Goal: Task Accomplishment & Management: Manage account settings

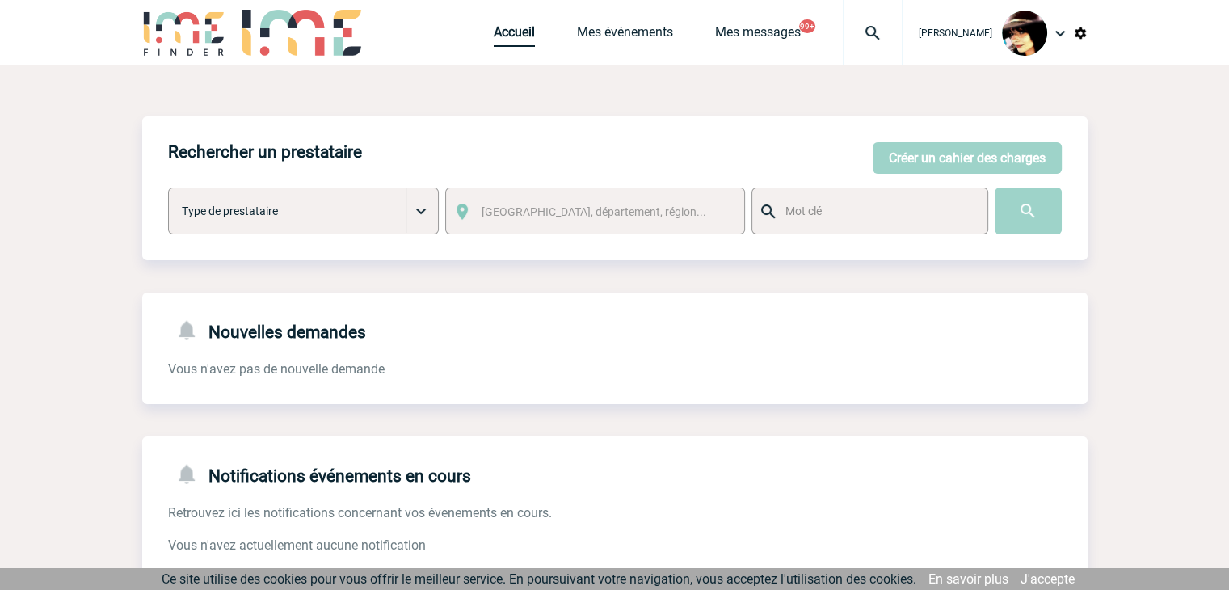
click at [494, 39] on link "Accueil" at bounding box center [514, 35] width 41 height 23
click at [852, 33] on img at bounding box center [873, 32] width 58 height 19
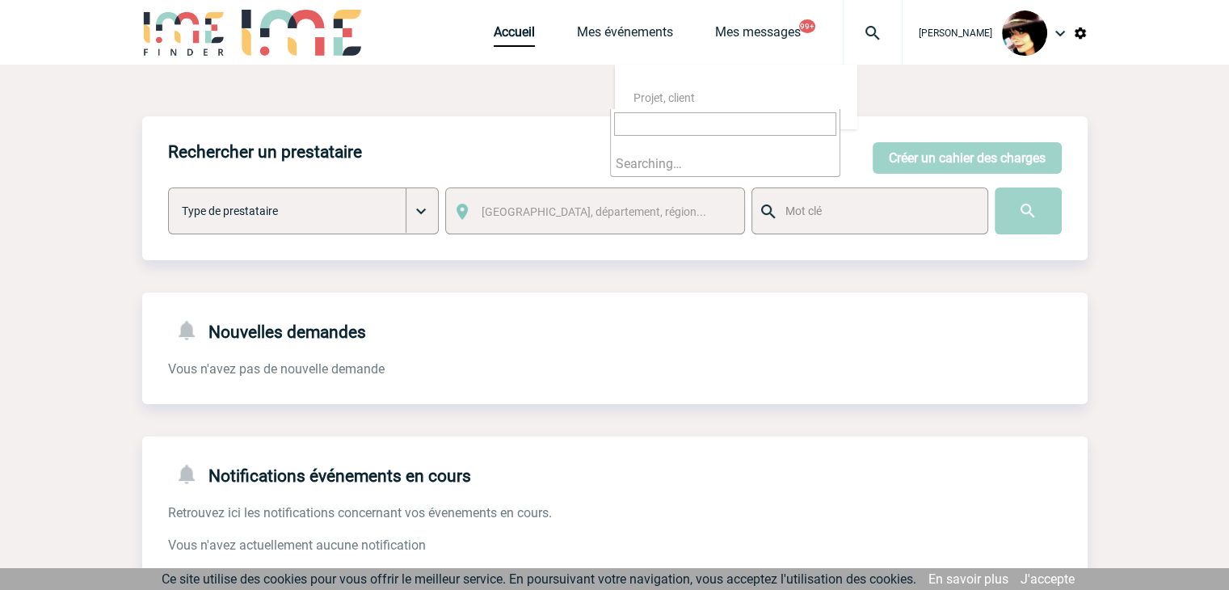
click at [756, 125] on input "search" at bounding box center [725, 123] width 222 height 23
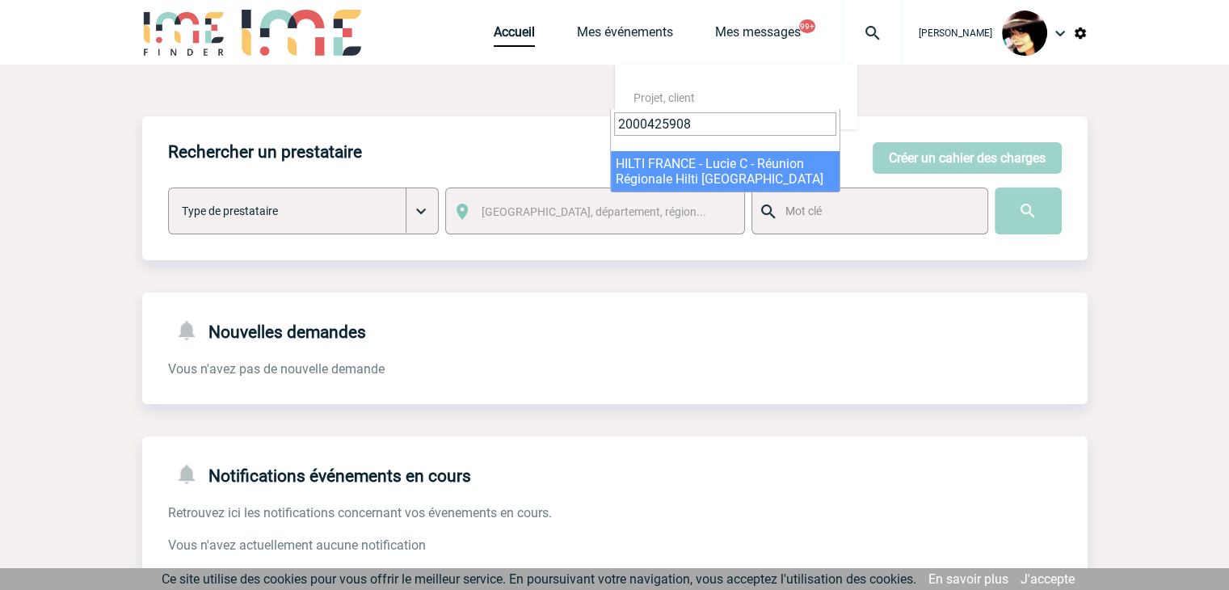
type input "2000425908"
select select "25409"
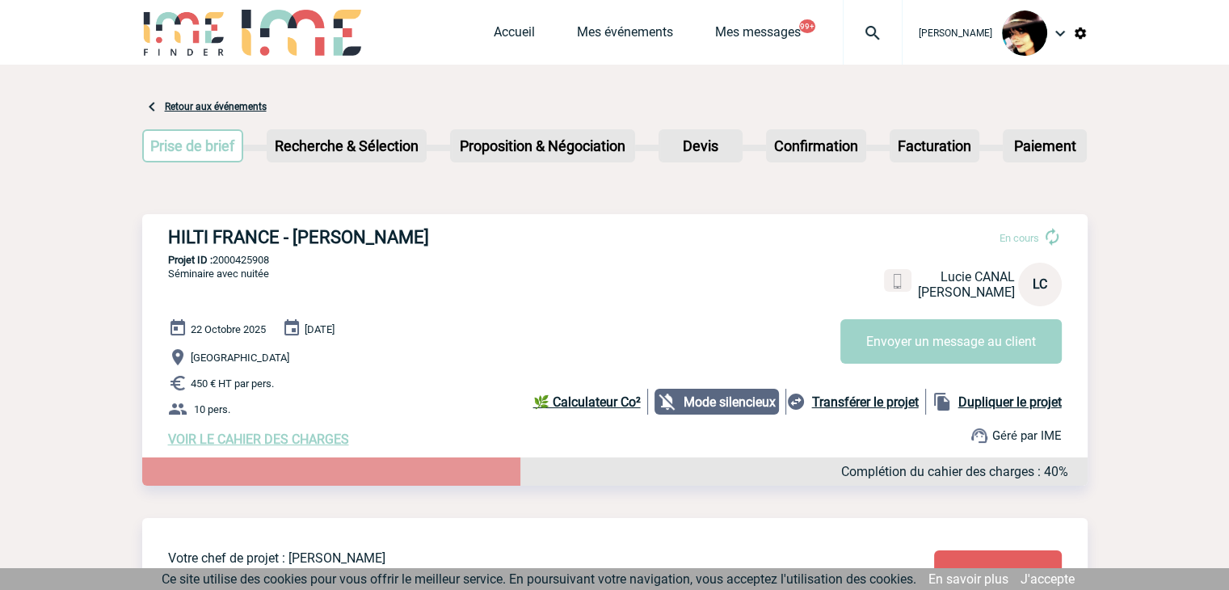
click at [305, 440] on span "VOIR LE CAHIER DES CHARGES" at bounding box center [258, 438] width 181 height 15
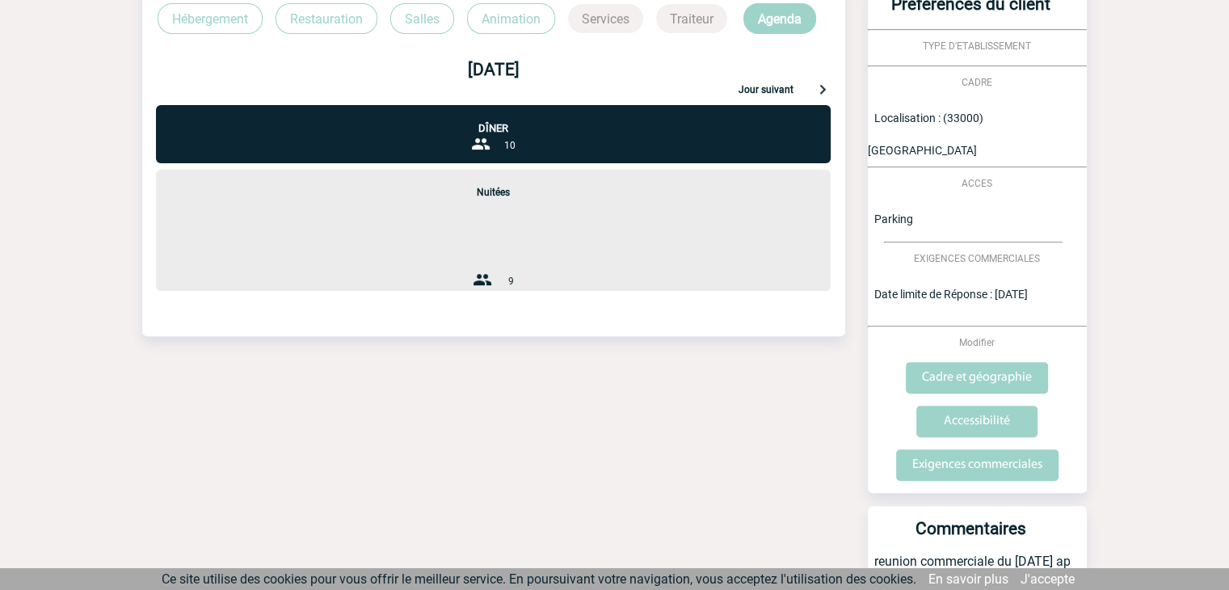
scroll to position [513, 0]
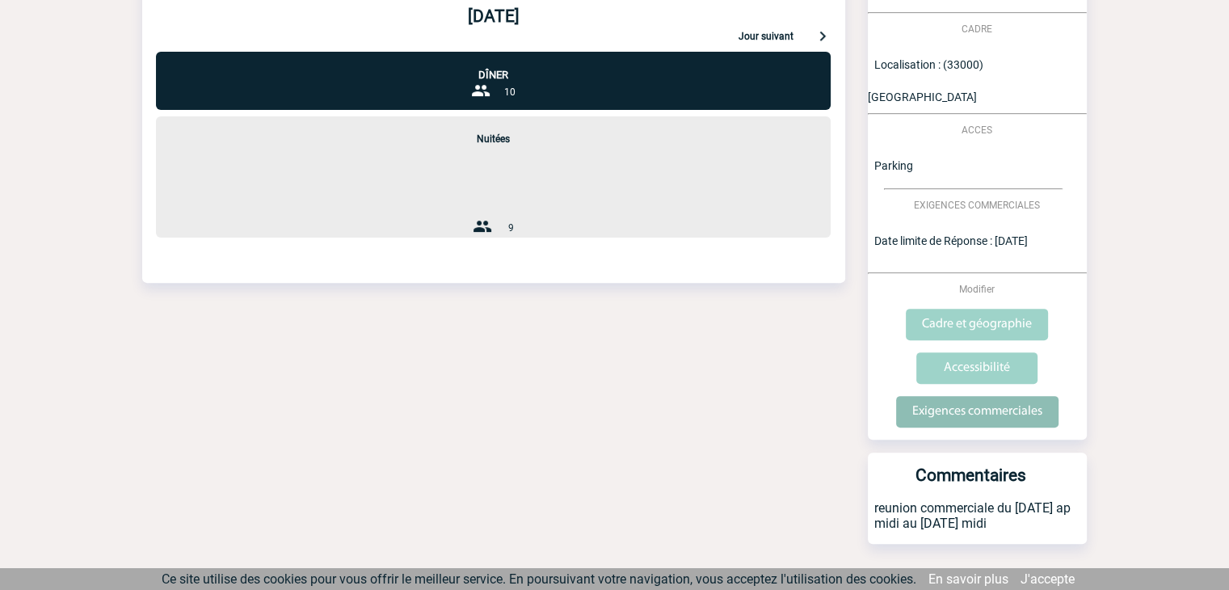
click at [942, 396] on input "Exigences commerciales" at bounding box center [977, 412] width 162 height 32
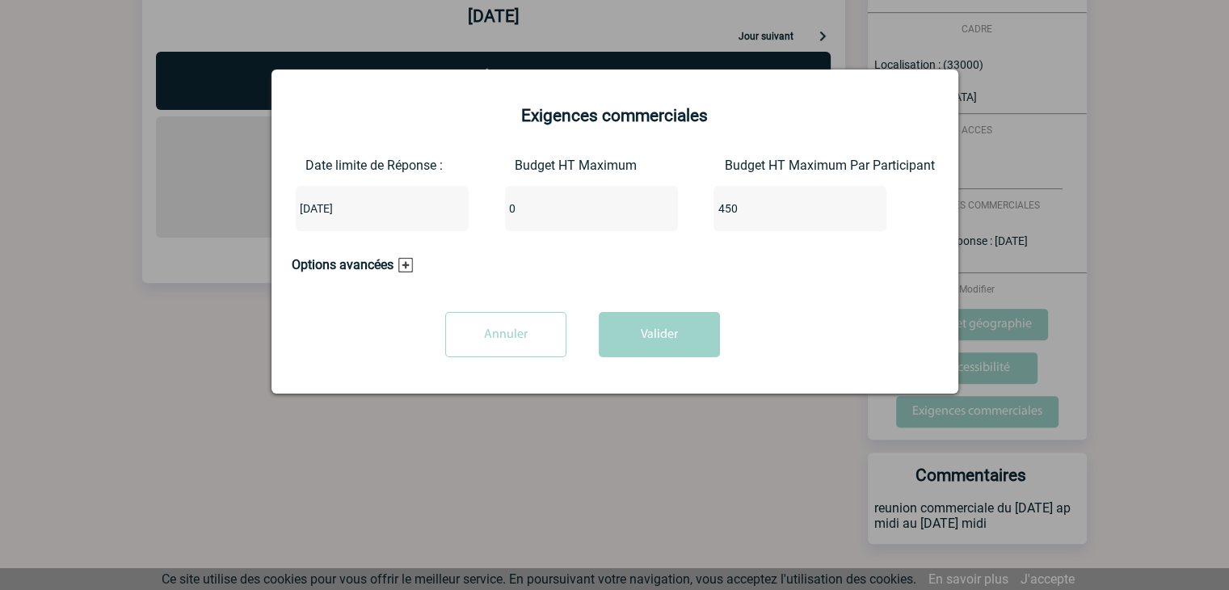
drag, startPoint x: 549, startPoint y: 208, endPoint x: 497, endPoint y: 208, distance: 52.5
click at [456, 209] on div "Date limite de Réponse : 2025-10-09 Budget HT Maximum 0 Budget HT Maximum Par P…" at bounding box center [615, 201] width 646 height 86
type input "4500"
click at [717, 347] on div "Annuler Valider" at bounding box center [583, 340] width 582 height 57
click at [693, 347] on button "Valider" at bounding box center [659, 334] width 121 height 45
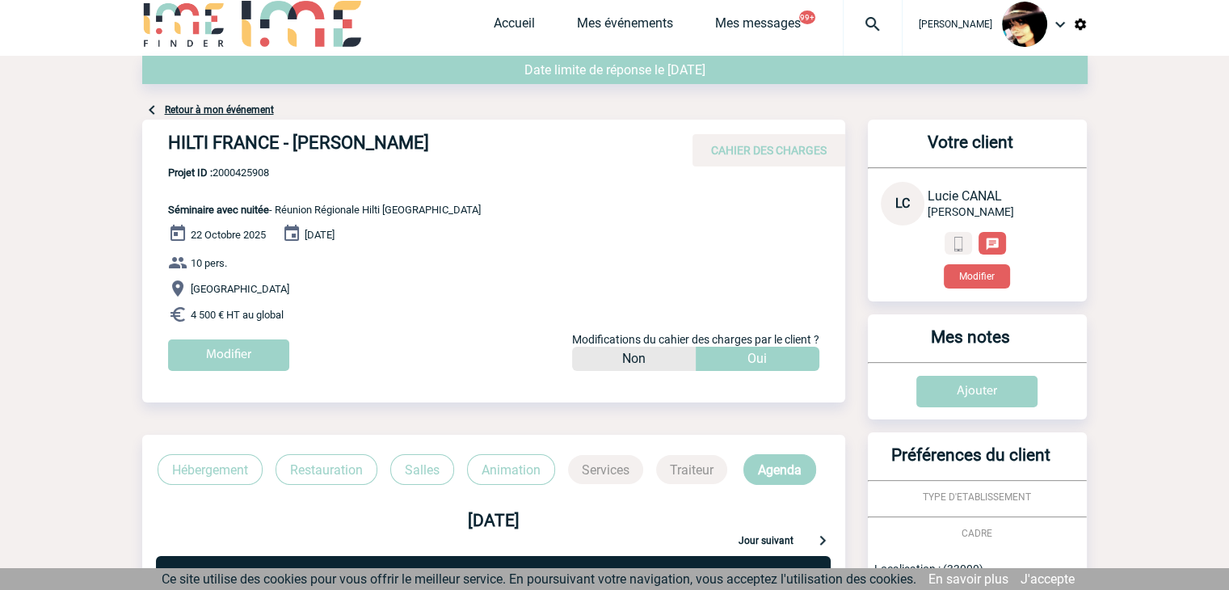
scroll to position [0, 0]
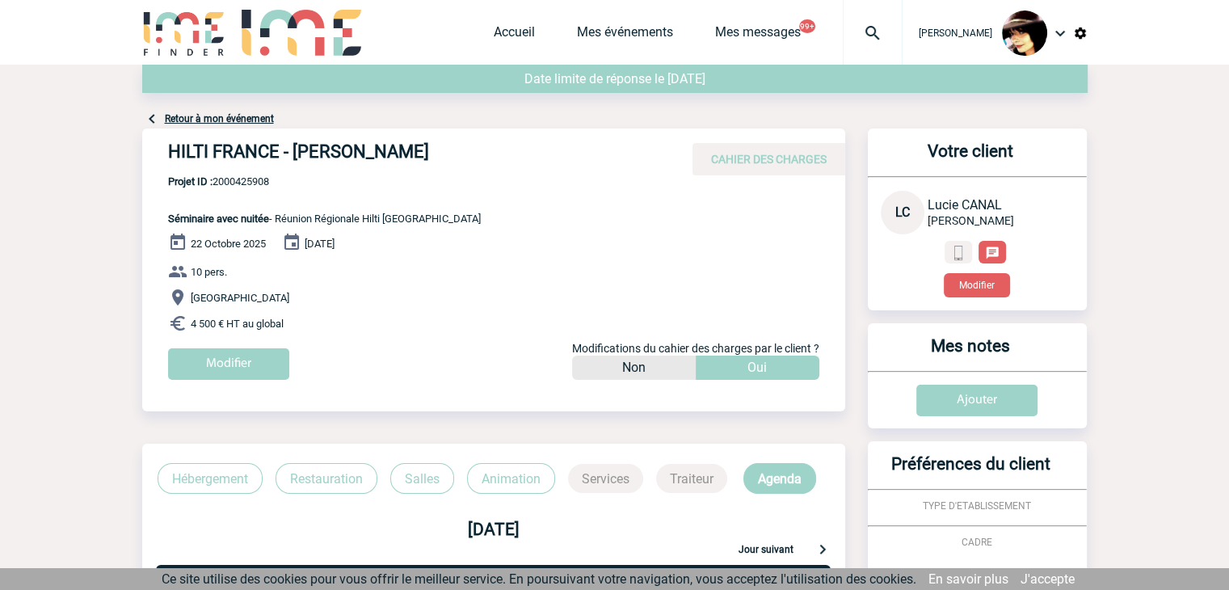
click at [850, 35] on img at bounding box center [873, 32] width 58 height 19
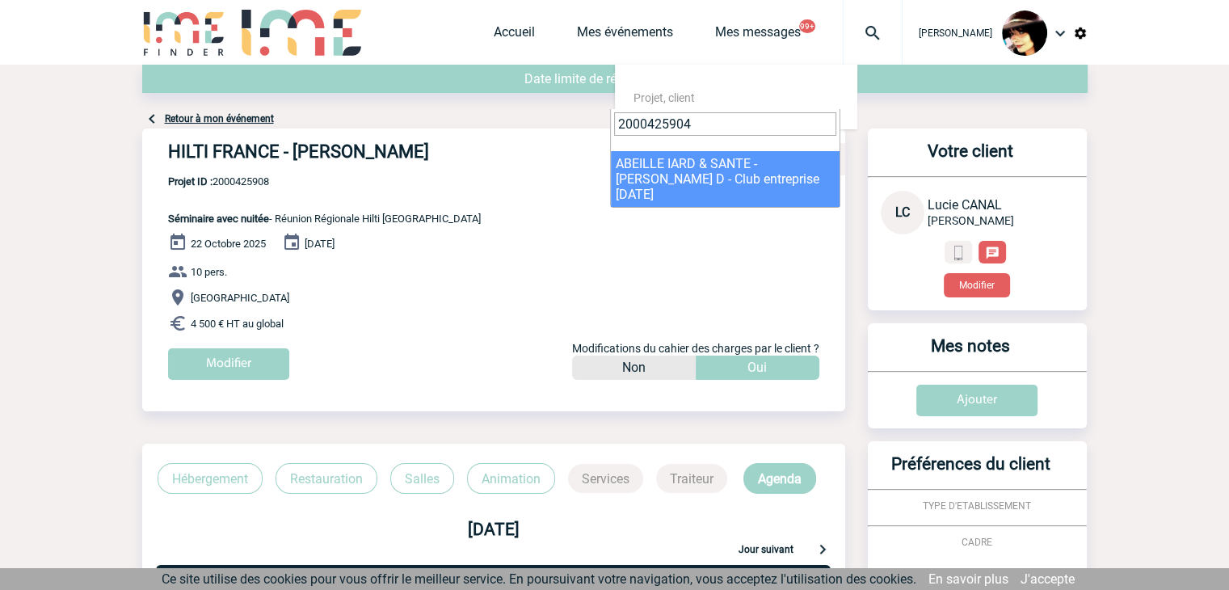
type input "2000425904"
select select "25405"
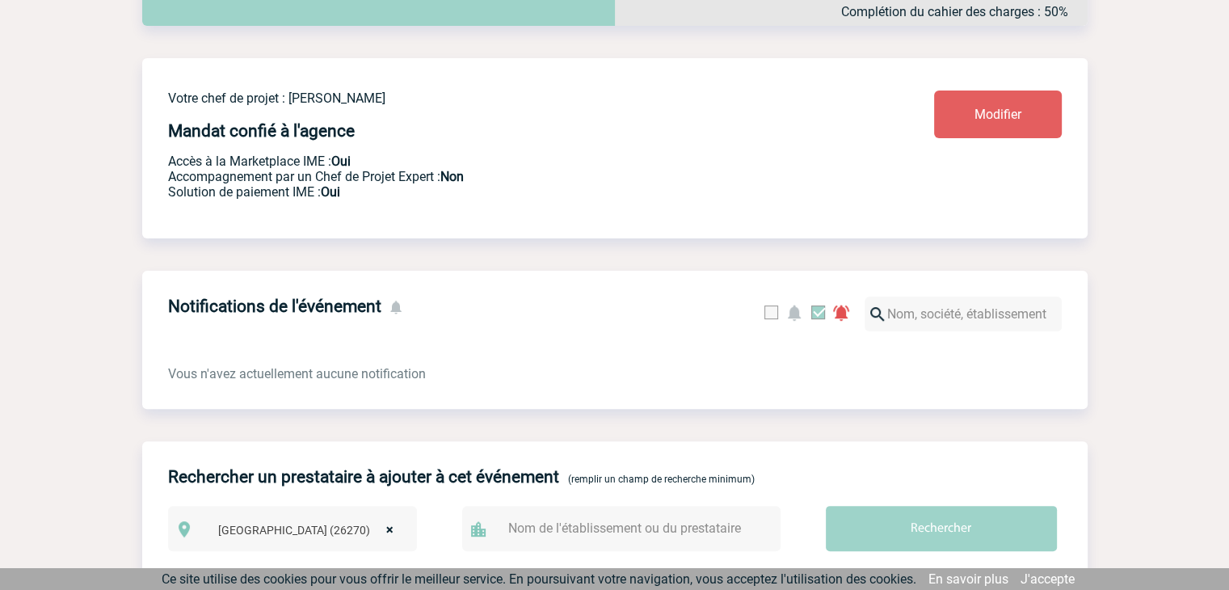
scroll to position [242, 0]
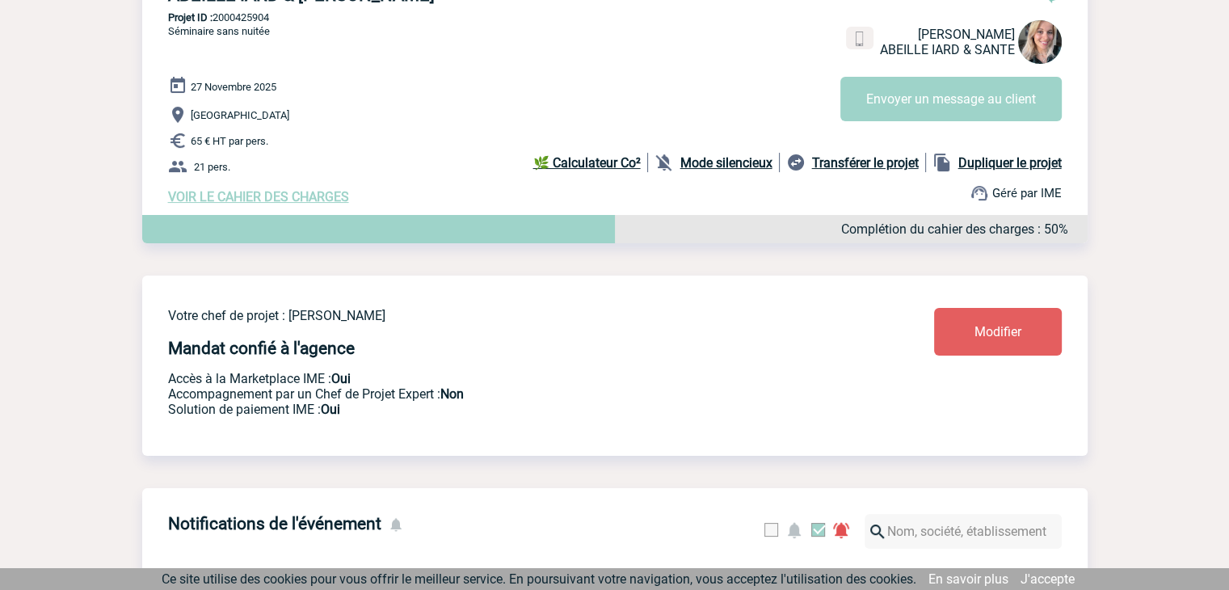
click at [330, 194] on span "VOIR LE CAHIER DES CHARGES" at bounding box center [258, 196] width 181 height 15
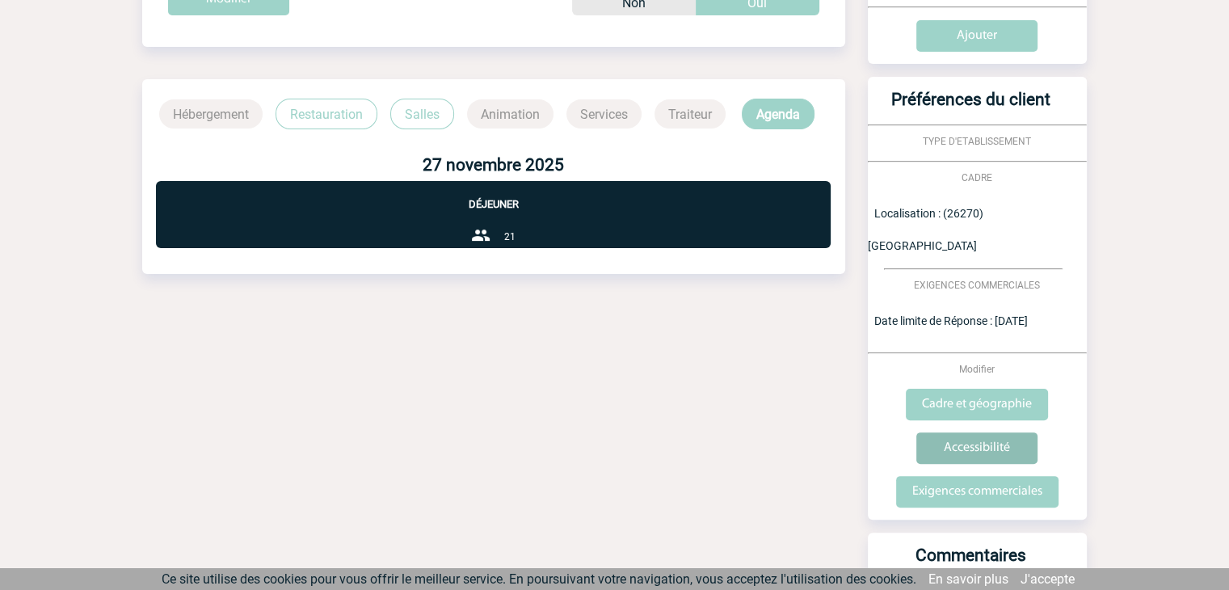
scroll to position [404, 0]
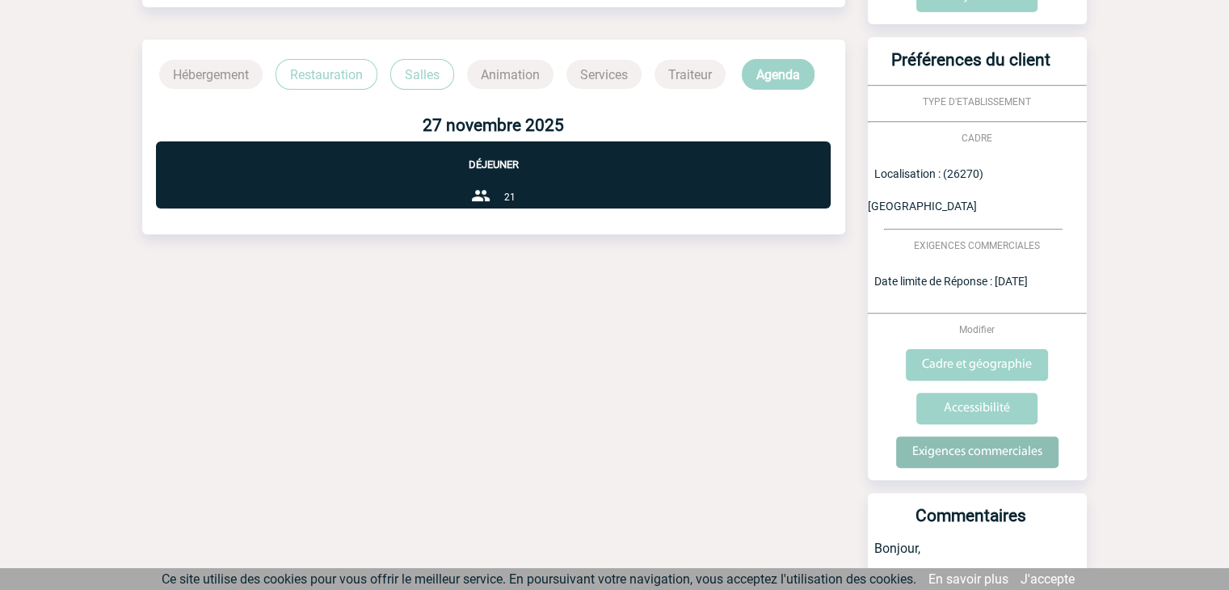
click at [948, 436] on input "Exigences commerciales" at bounding box center [977, 452] width 162 height 32
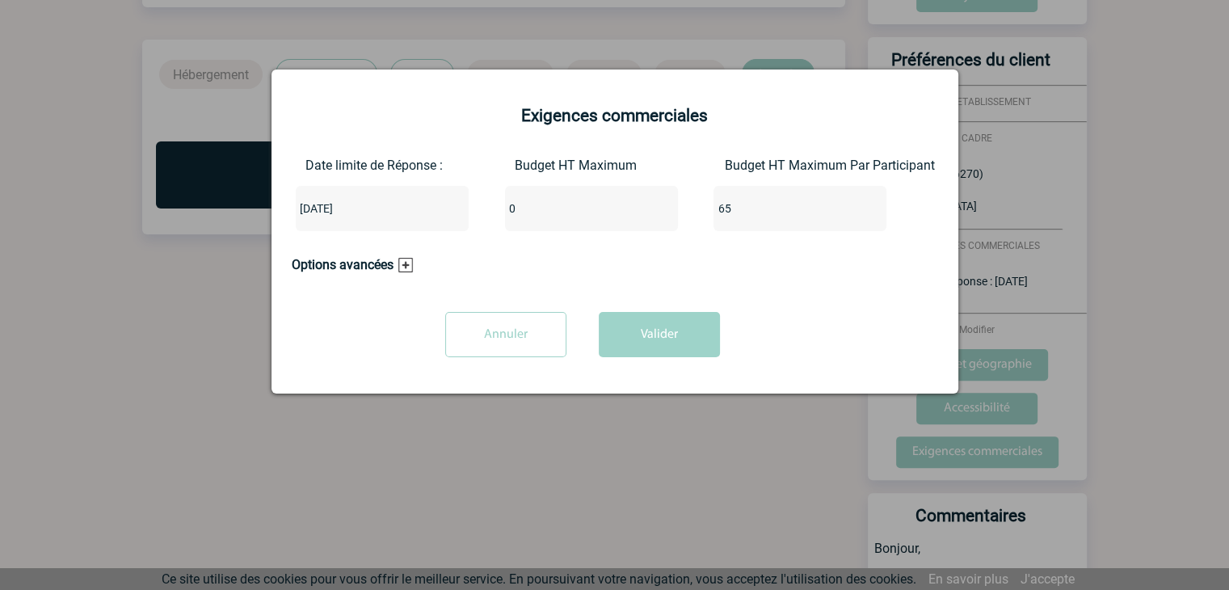
drag, startPoint x: 531, startPoint y: 214, endPoint x: 431, endPoint y: 211, distance: 99.4
click at [429, 211] on div "Date limite de Réponse : 2025-10-09 Budget HT Maximum 0 Budget HT Maximum Par P…" at bounding box center [615, 201] width 646 height 86
type input "1365"
click at [643, 330] on button "Valider" at bounding box center [659, 334] width 121 height 45
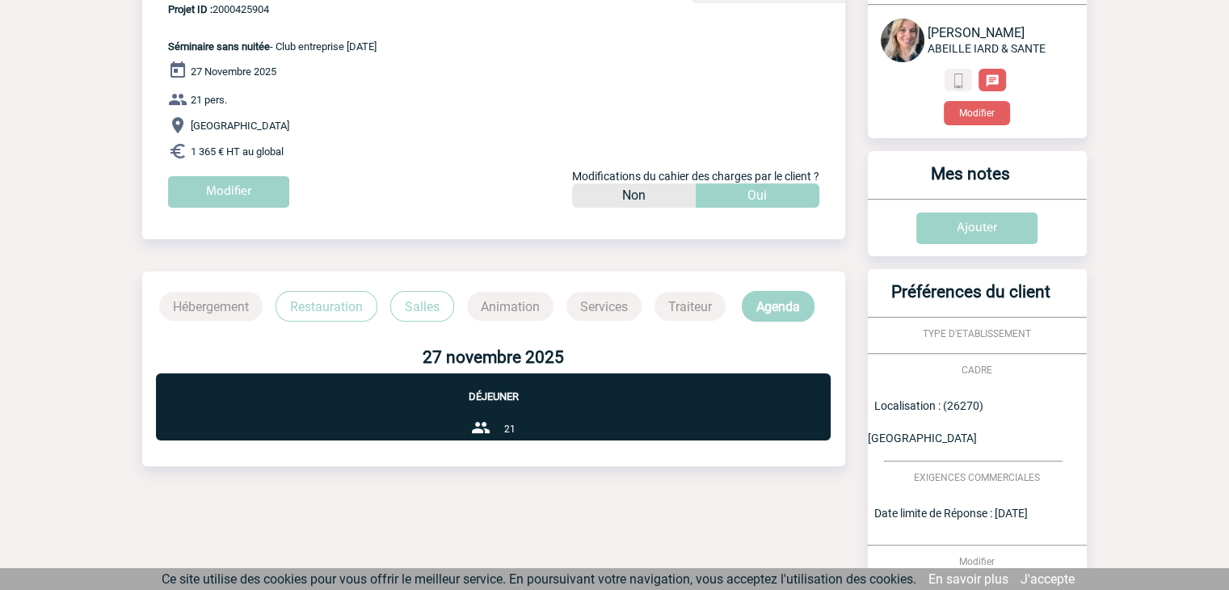
scroll to position [0, 0]
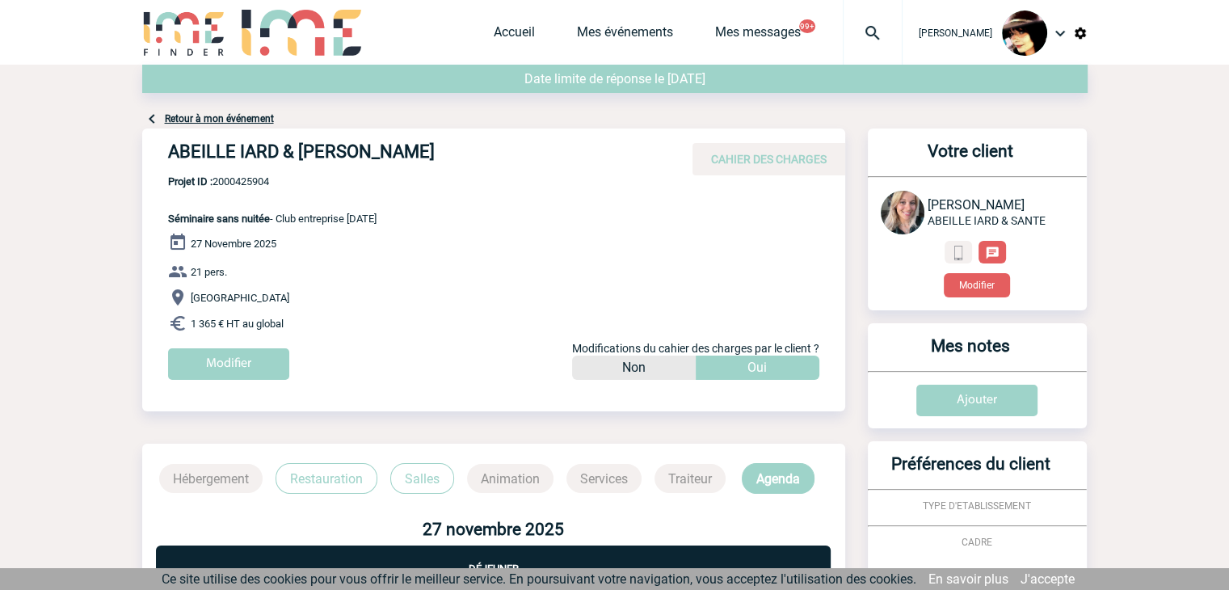
click at [850, 39] on img at bounding box center [873, 32] width 58 height 19
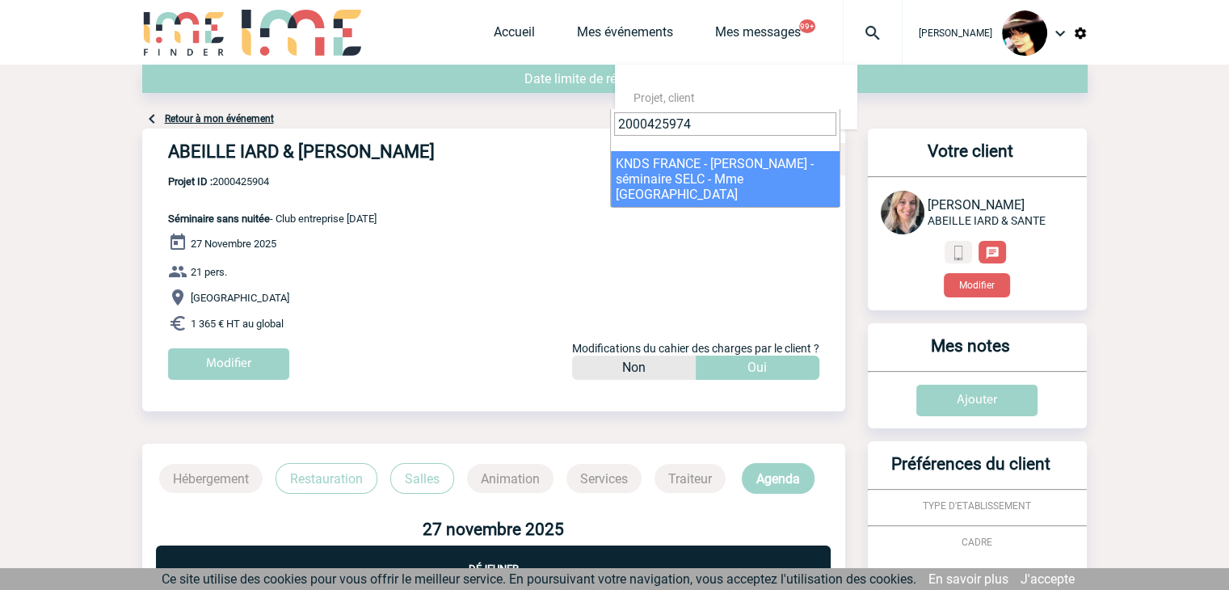
type input "2000425974"
select select "25475"
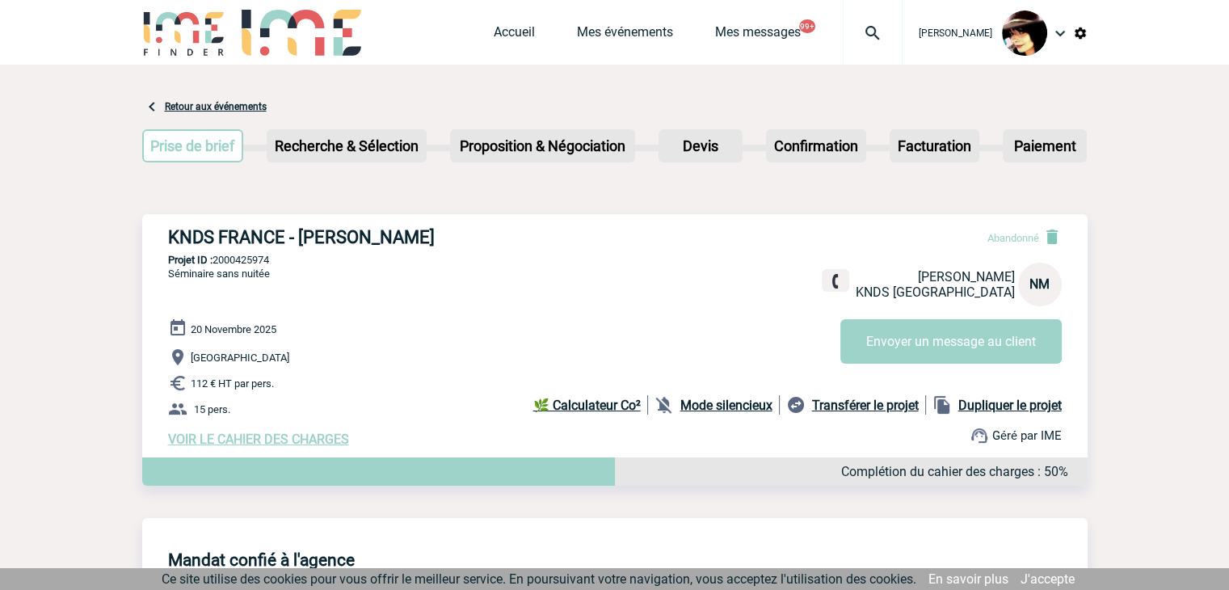
scroll to position [81, 0]
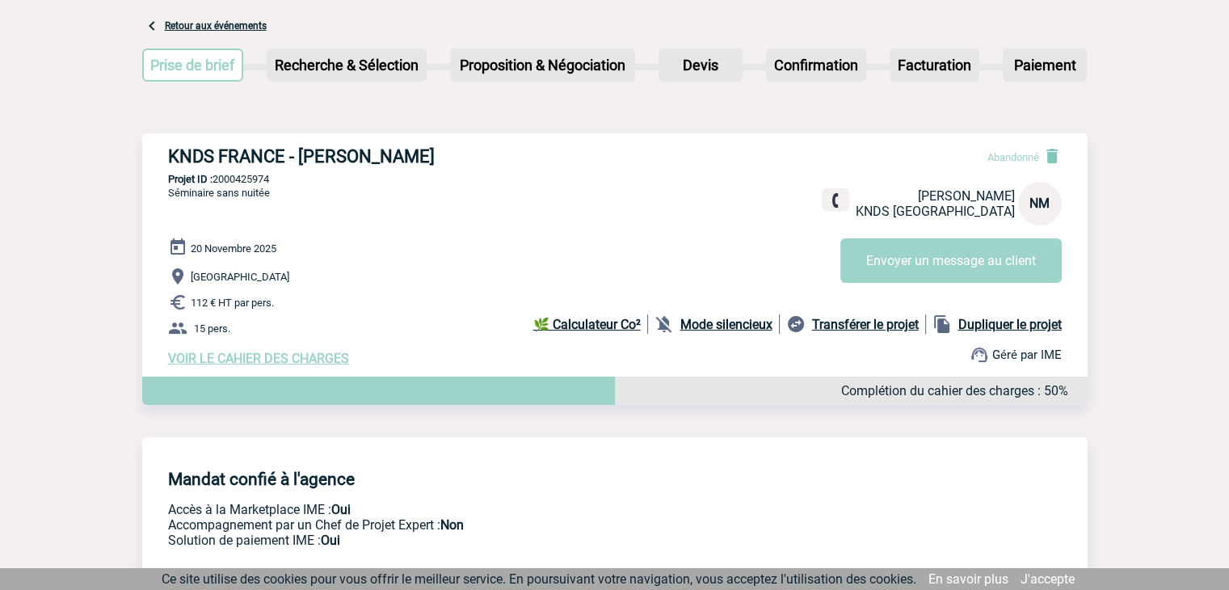
click at [310, 356] on span "VOIR LE CAHIER DES CHARGES" at bounding box center [258, 358] width 181 height 15
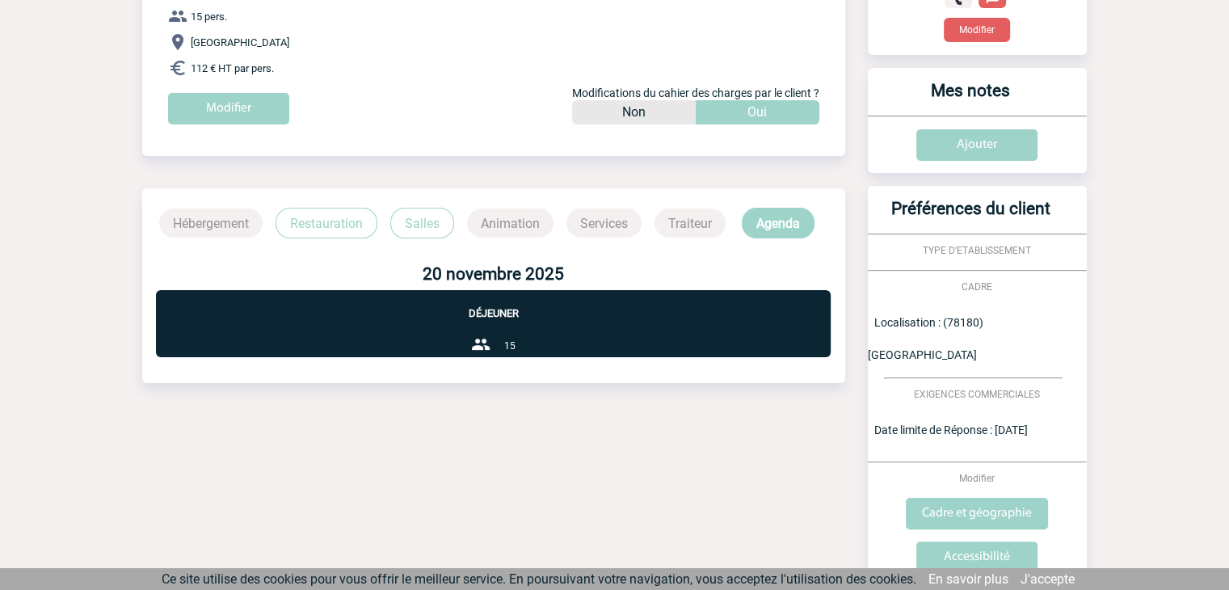
scroll to position [323, 0]
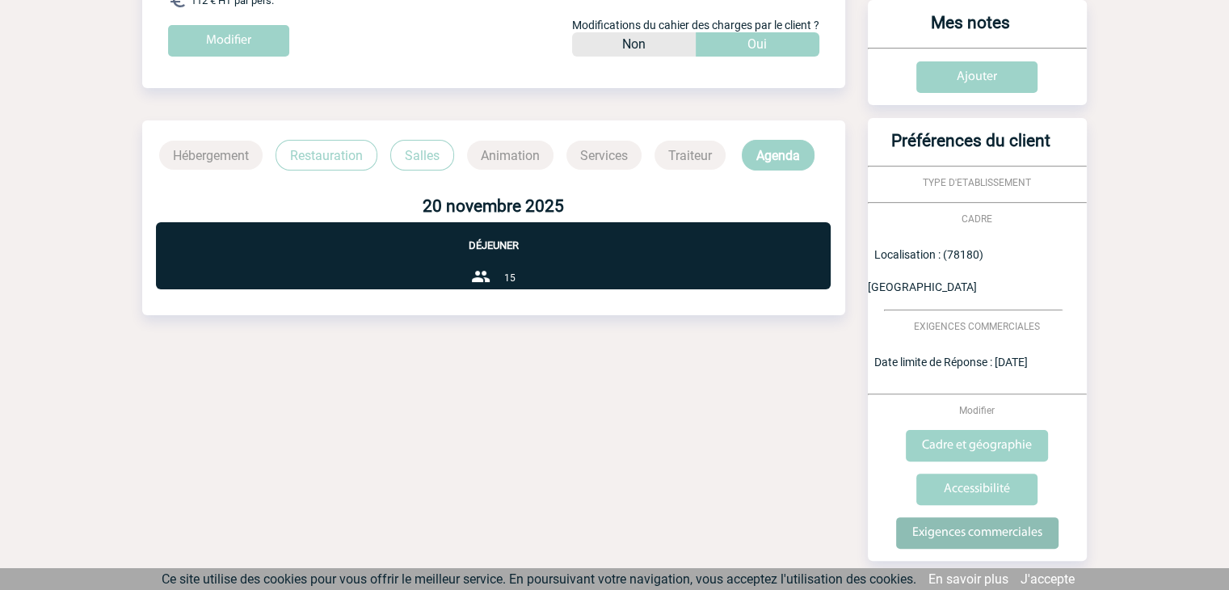
click at [948, 537] on input "Exigences commerciales" at bounding box center [977, 533] width 162 height 32
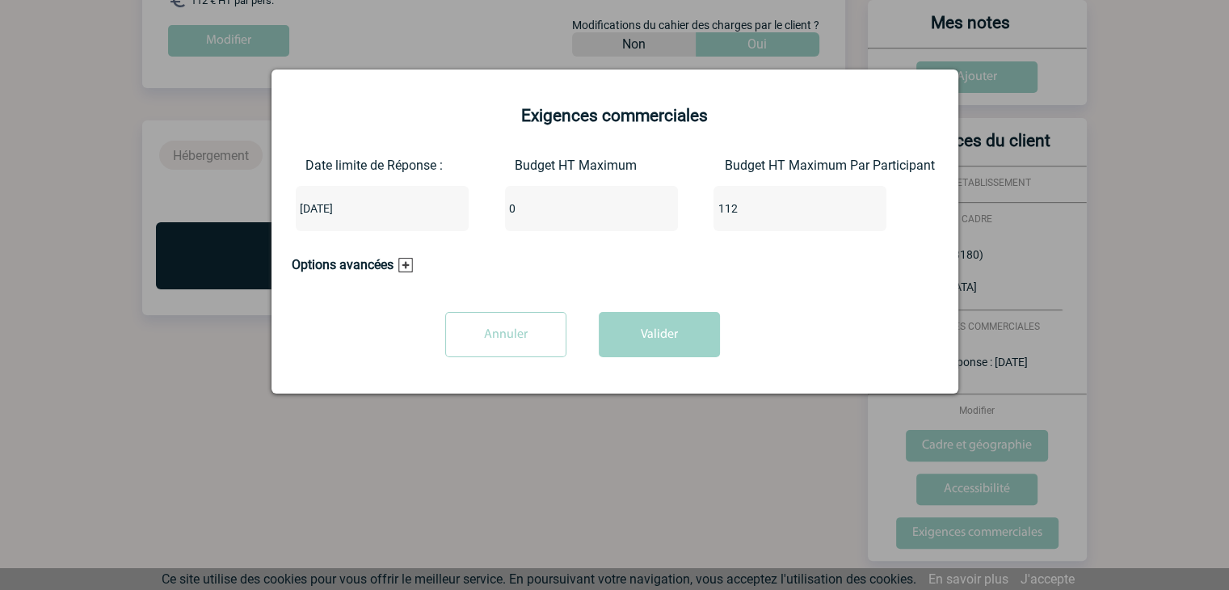
drag, startPoint x: 504, startPoint y: 209, endPoint x: 468, endPoint y: 209, distance: 36.4
click at [468, 209] on div "Date limite de Réponse : 2025-10-13 Budget HT Maximum 0 Budget HT Maximum Par P…" at bounding box center [615, 201] width 646 height 86
type input "1680"
click at [679, 330] on button "Valider" at bounding box center [659, 334] width 121 height 45
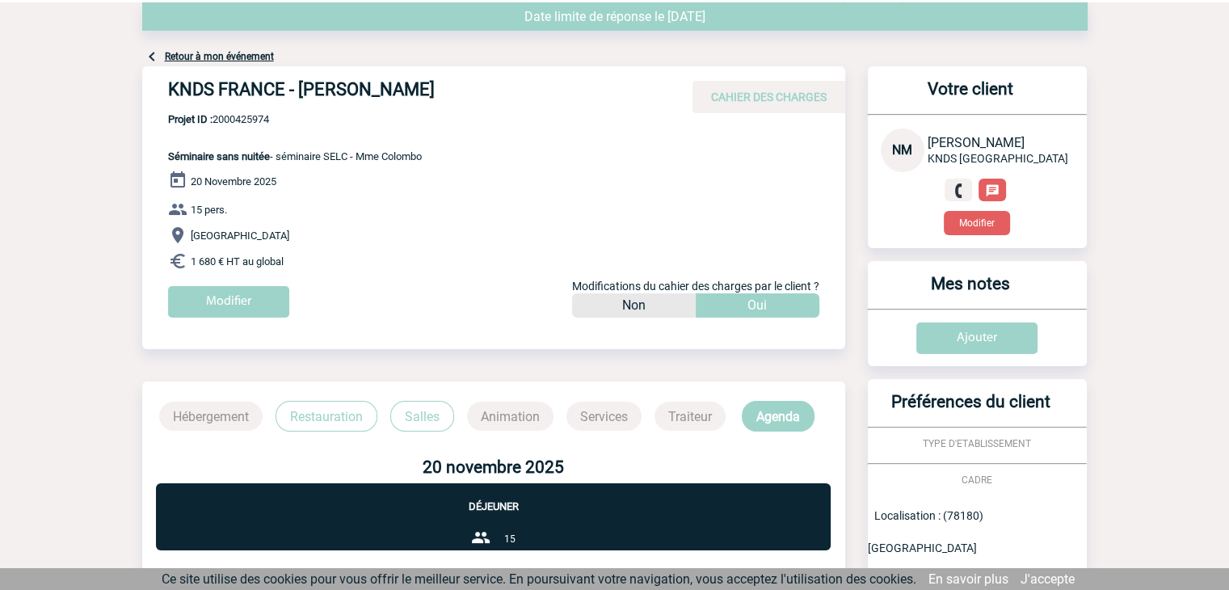
scroll to position [0, 0]
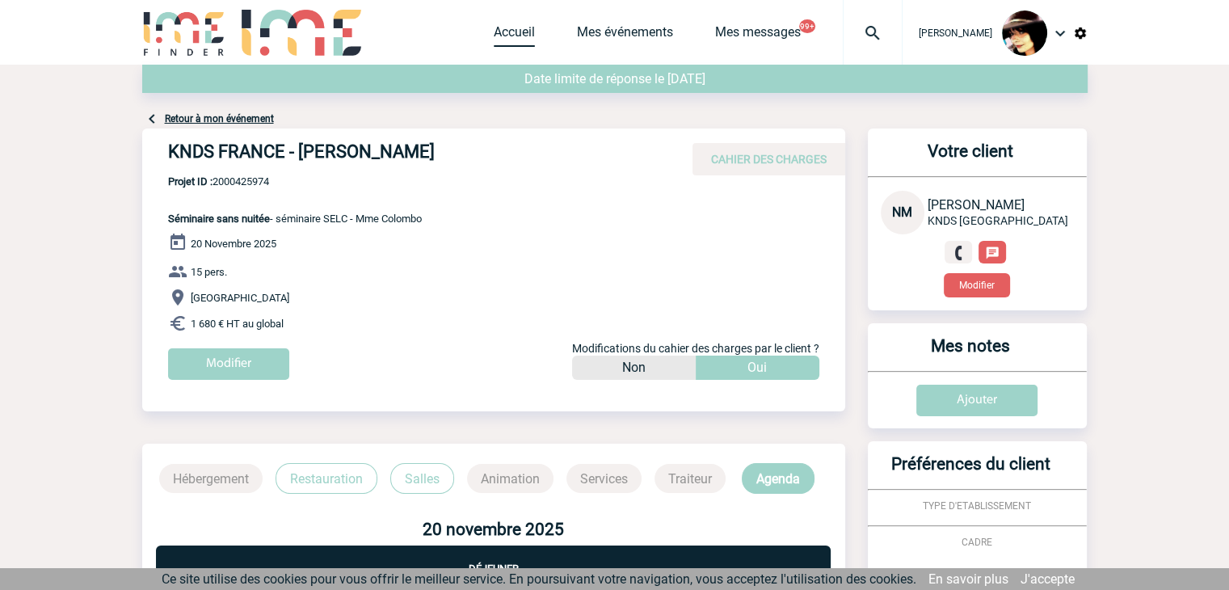
click at [494, 28] on link "Accueil" at bounding box center [514, 35] width 41 height 23
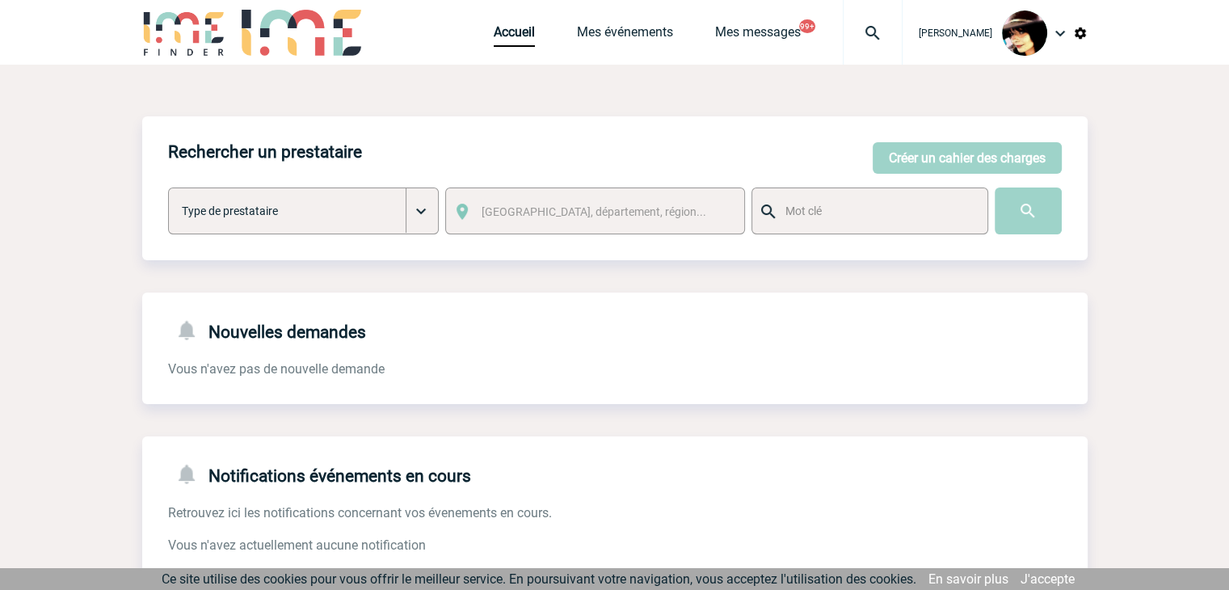
click at [859, 29] on img at bounding box center [873, 32] width 58 height 19
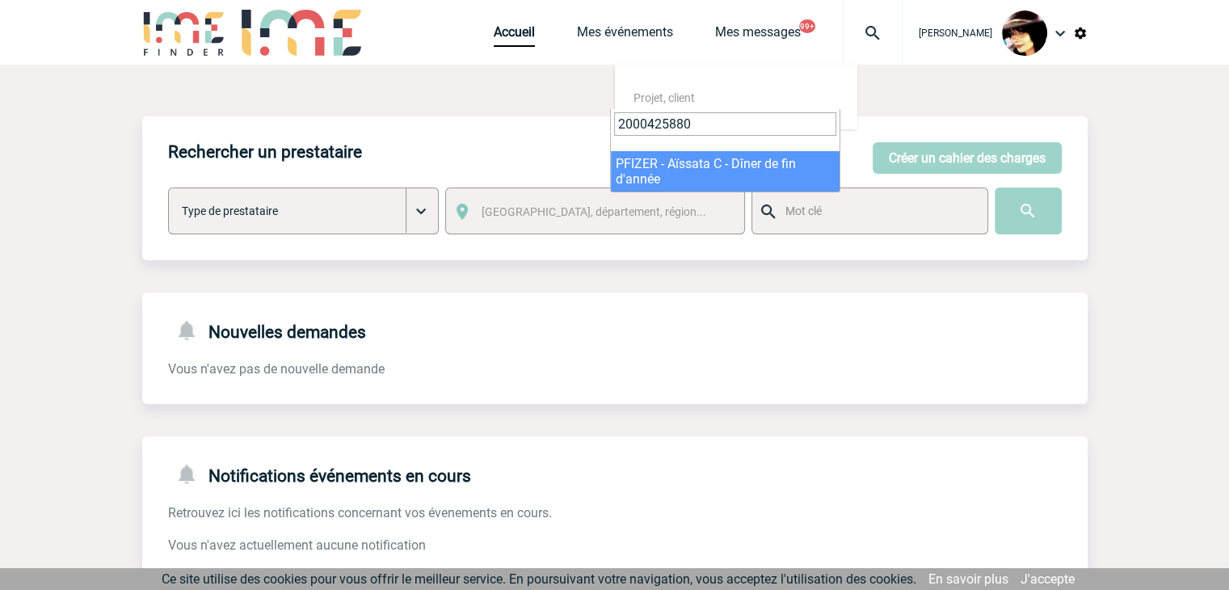
type input "2000425880"
select select "25381"
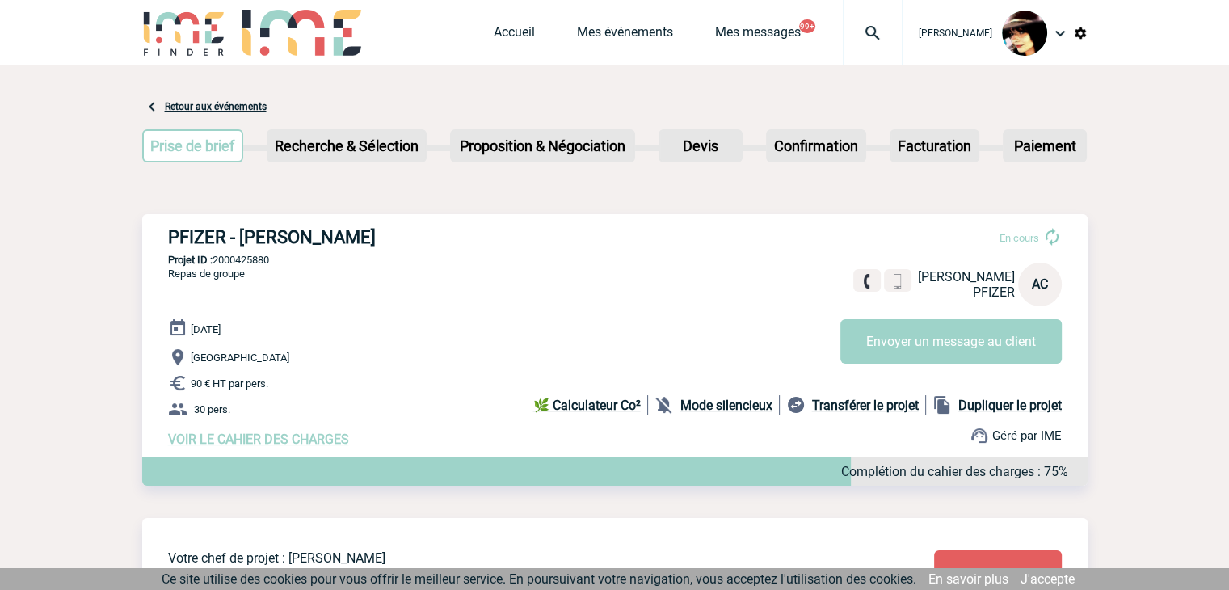
click at [281, 440] on span "VOIR LE CAHIER DES CHARGES" at bounding box center [258, 438] width 181 height 15
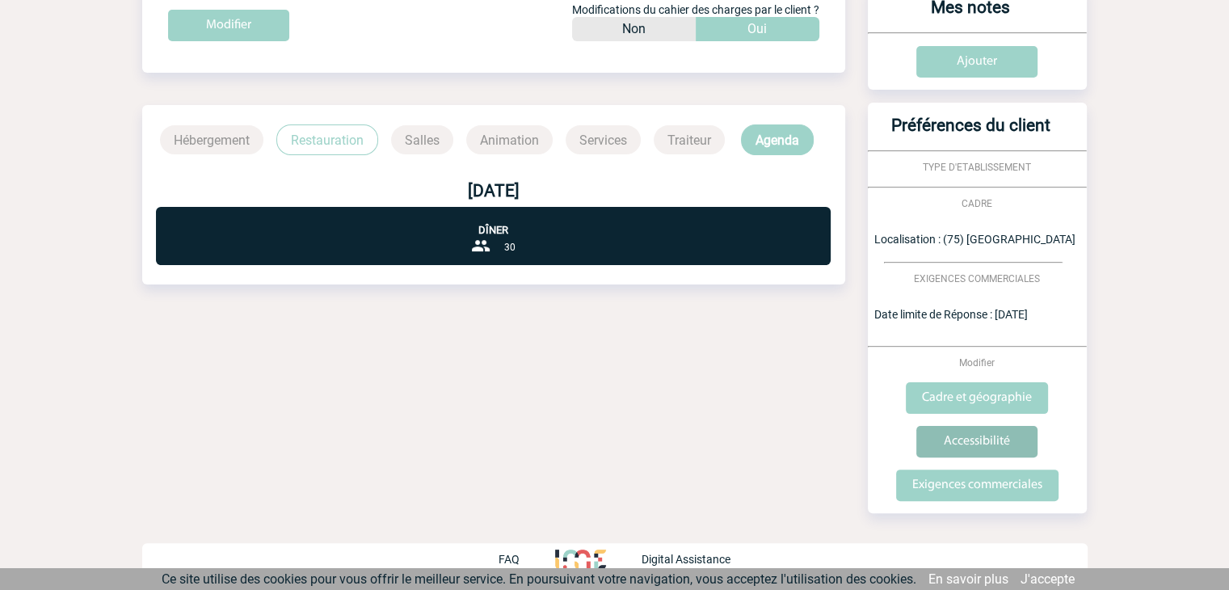
scroll to position [339, 0]
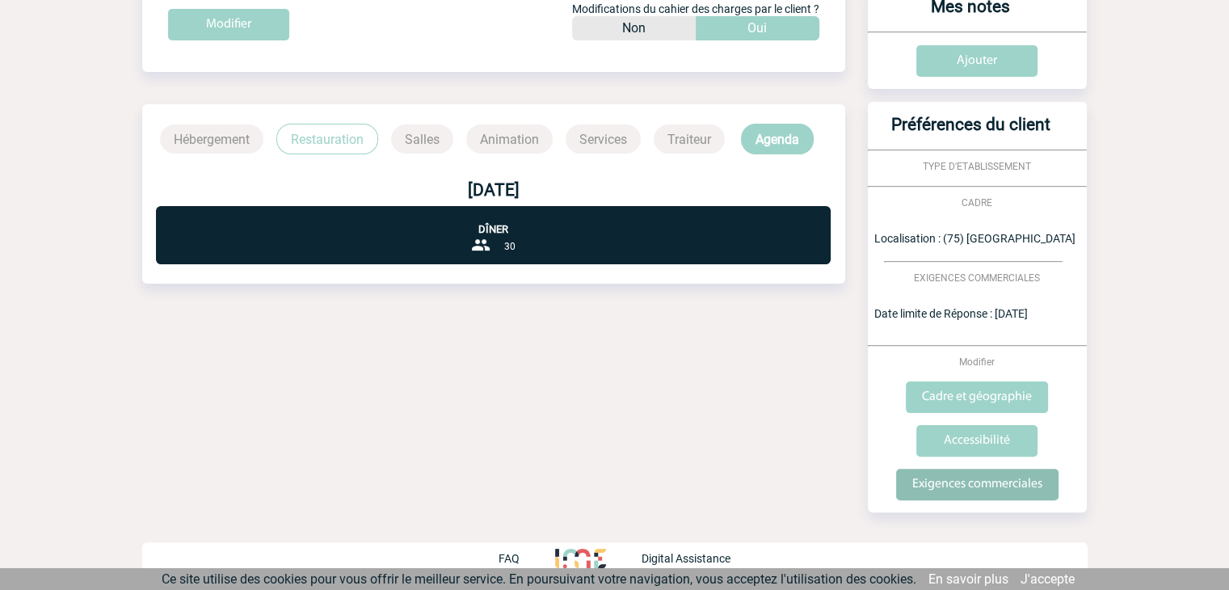
click at [969, 474] on input "Exigences commerciales" at bounding box center [977, 485] width 162 height 32
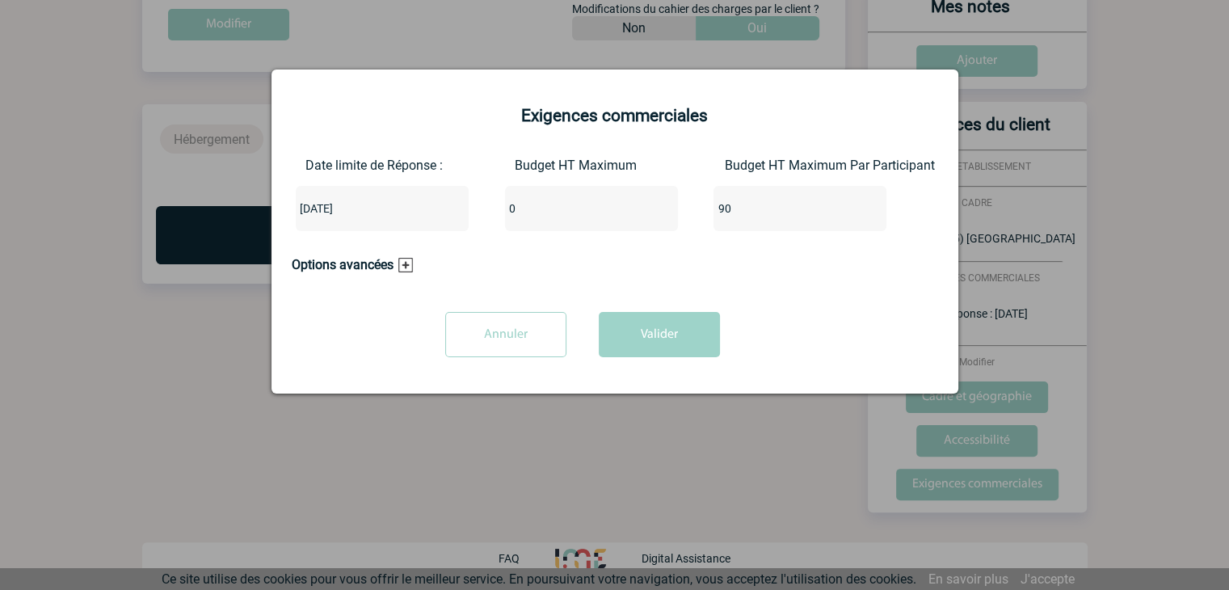
click at [534, 213] on input "0" at bounding box center [581, 208] width 152 height 21
type input "2700"
click at [671, 343] on button "Valider" at bounding box center [659, 334] width 121 height 45
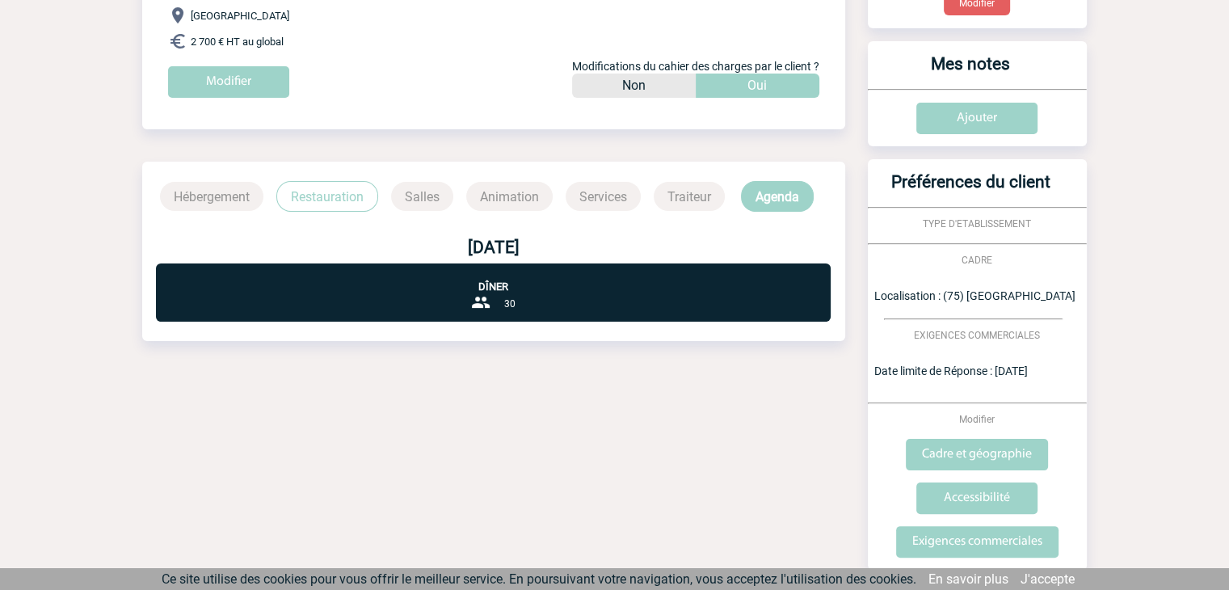
scroll to position [0, 0]
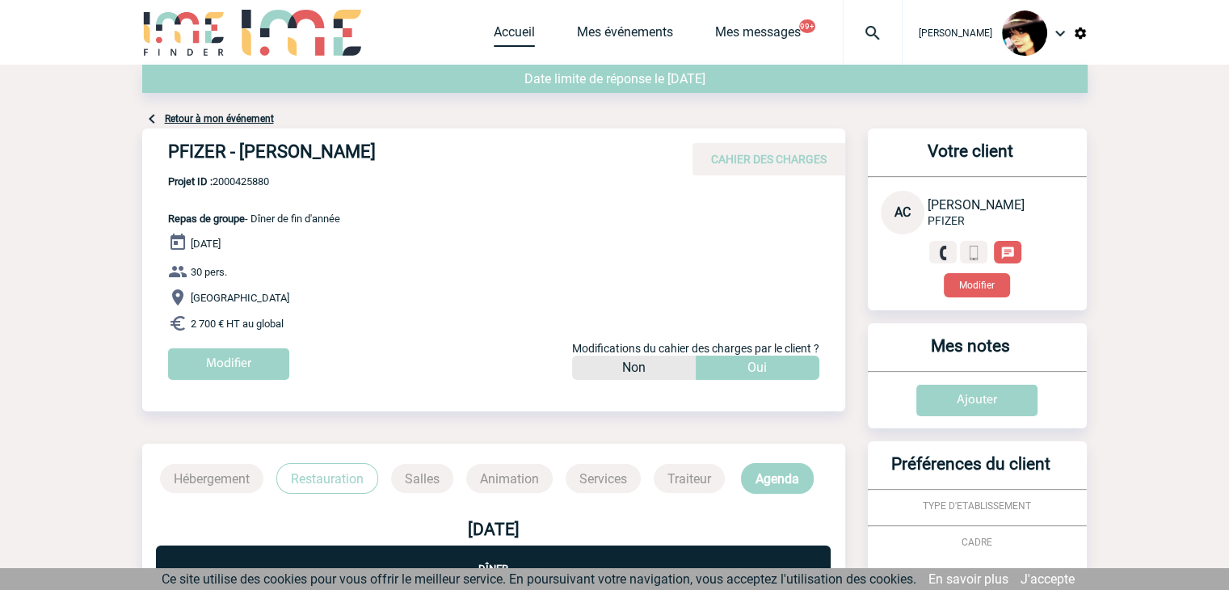
click at [503, 40] on link "Accueil" at bounding box center [514, 35] width 41 height 23
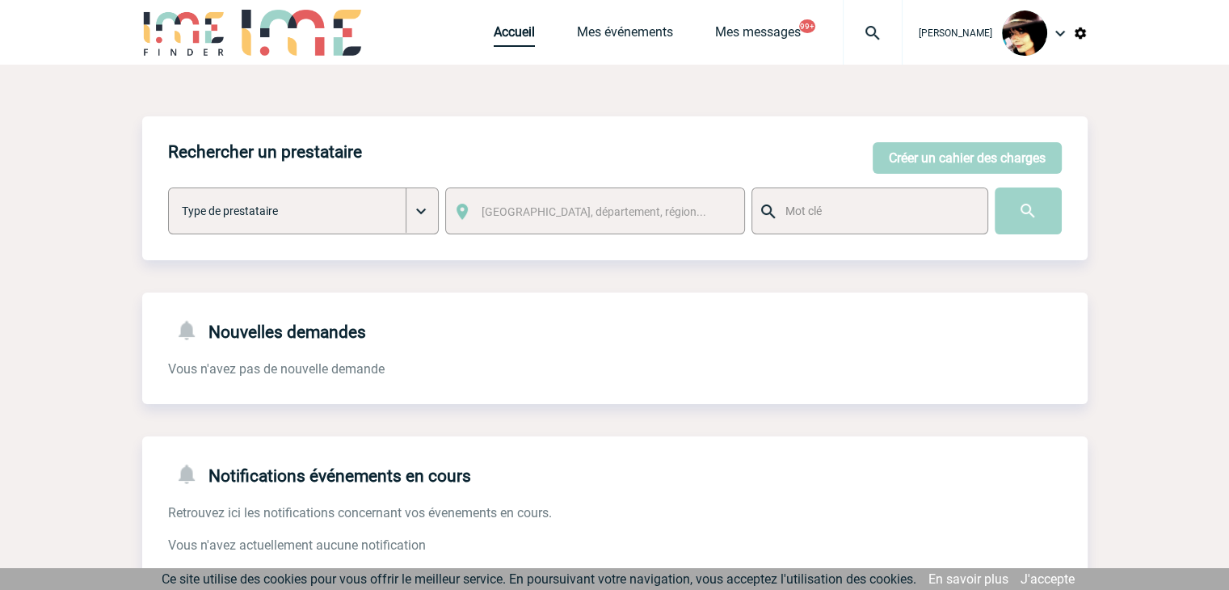
click at [494, 31] on link "Accueil" at bounding box center [514, 35] width 41 height 23
click at [857, 31] on img at bounding box center [873, 32] width 58 height 19
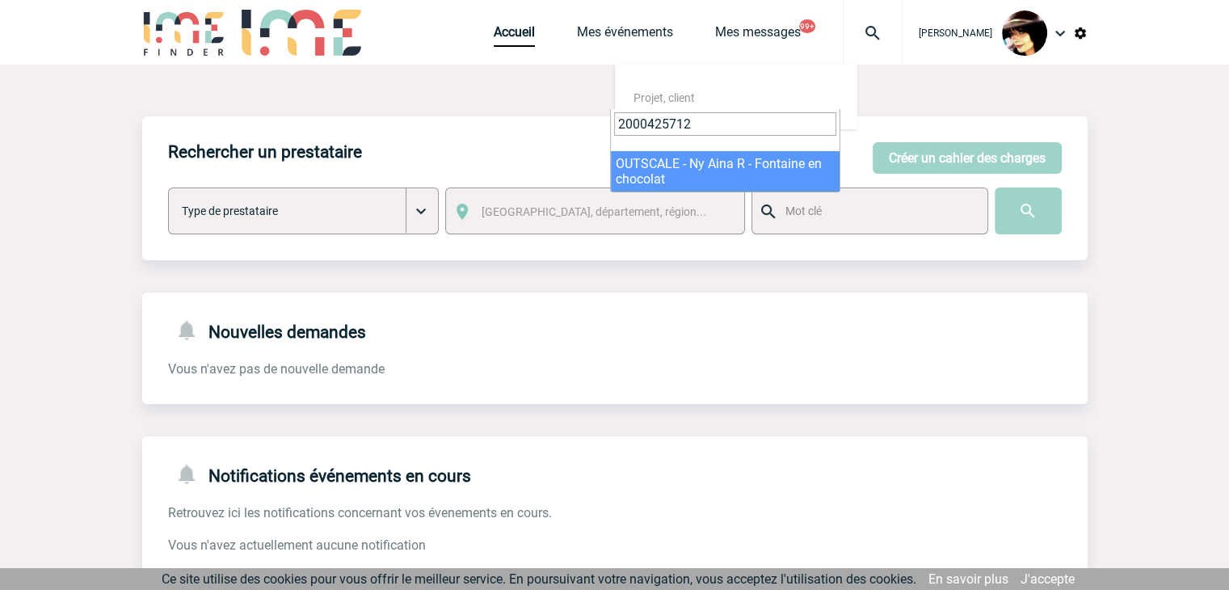
type input "2000425712"
select select "25213"
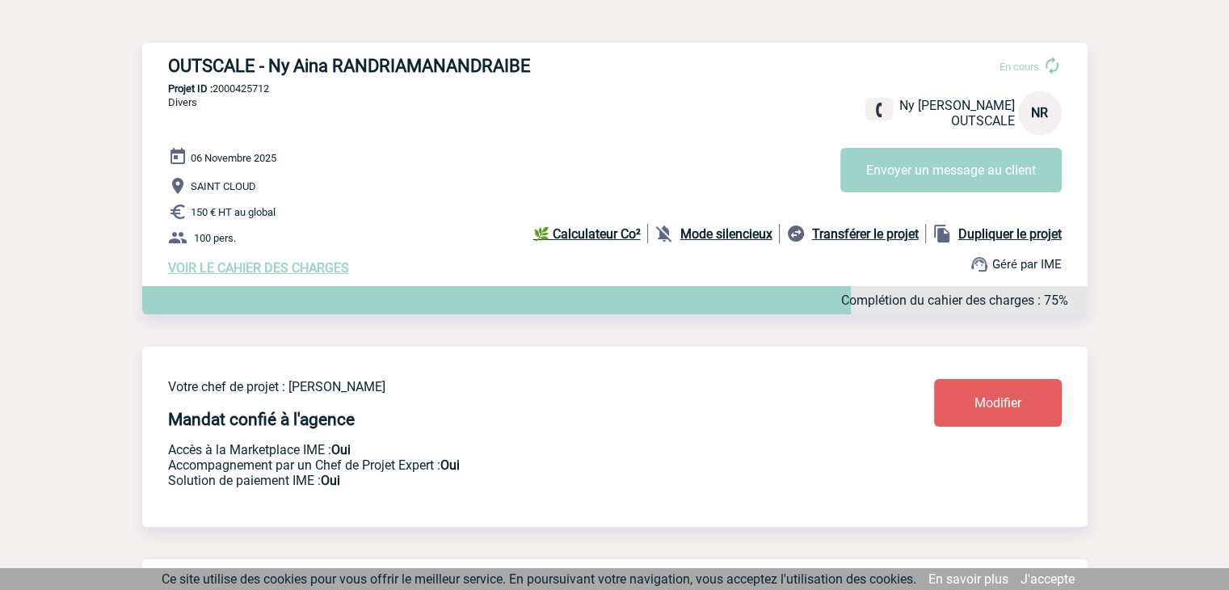
scroll to position [124, 0]
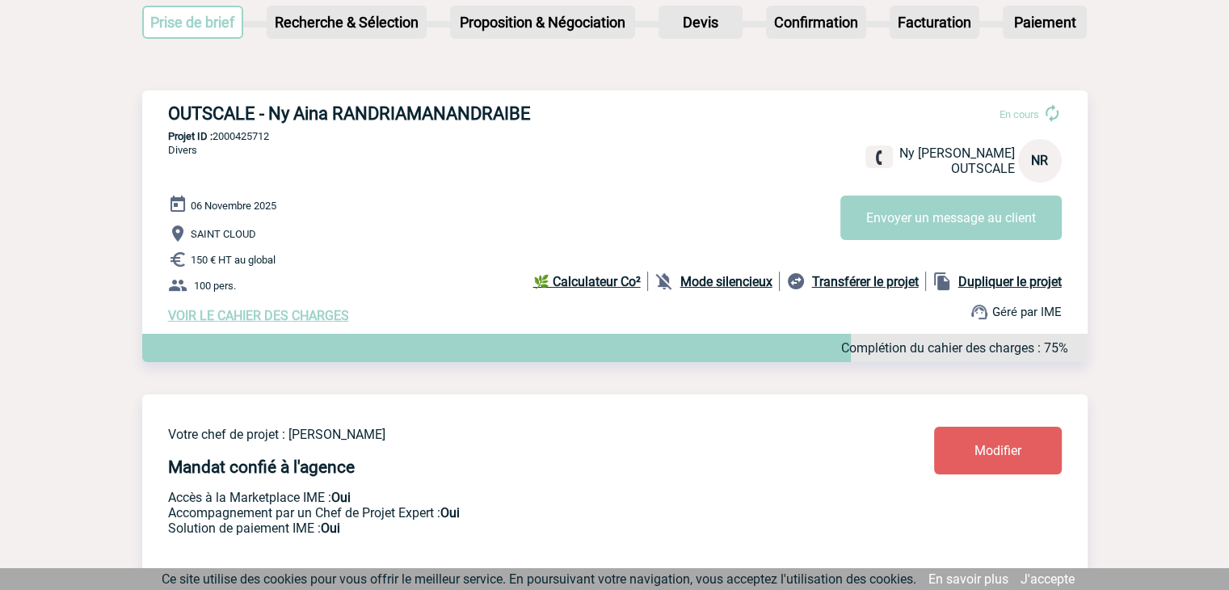
click at [987, 458] on span "Modifier" at bounding box center [997, 450] width 47 height 15
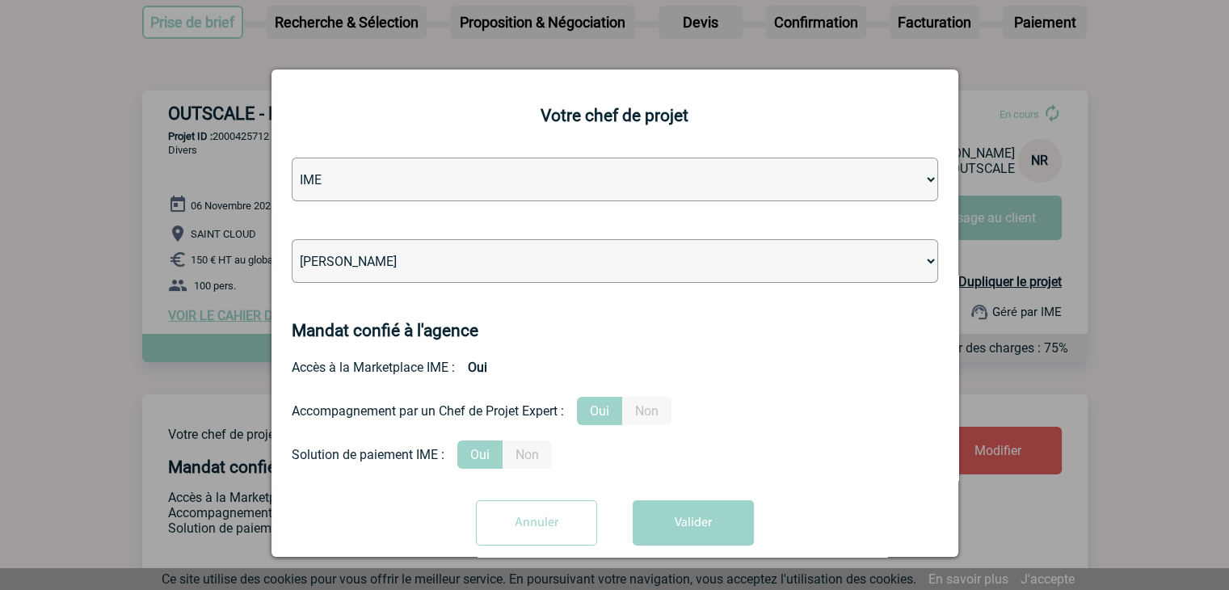
click at [520, 259] on select "Léa PITTIGLIO Yanis DE CLERCQ Victor KALB Jean-Chris NTAMACK Stefan MILADINOVIC…" at bounding box center [615, 261] width 646 height 44
select select "132752"
click at [516, 256] on select "Léa PITTIGLIO Yanis DE CLERCQ Victor KALB Jean-Chris NTAMACK Stefan MILADINOVIC…" at bounding box center [615, 261] width 646 height 44
click at [681, 531] on button "Valider" at bounding box center [693, 522] width 121 height 45
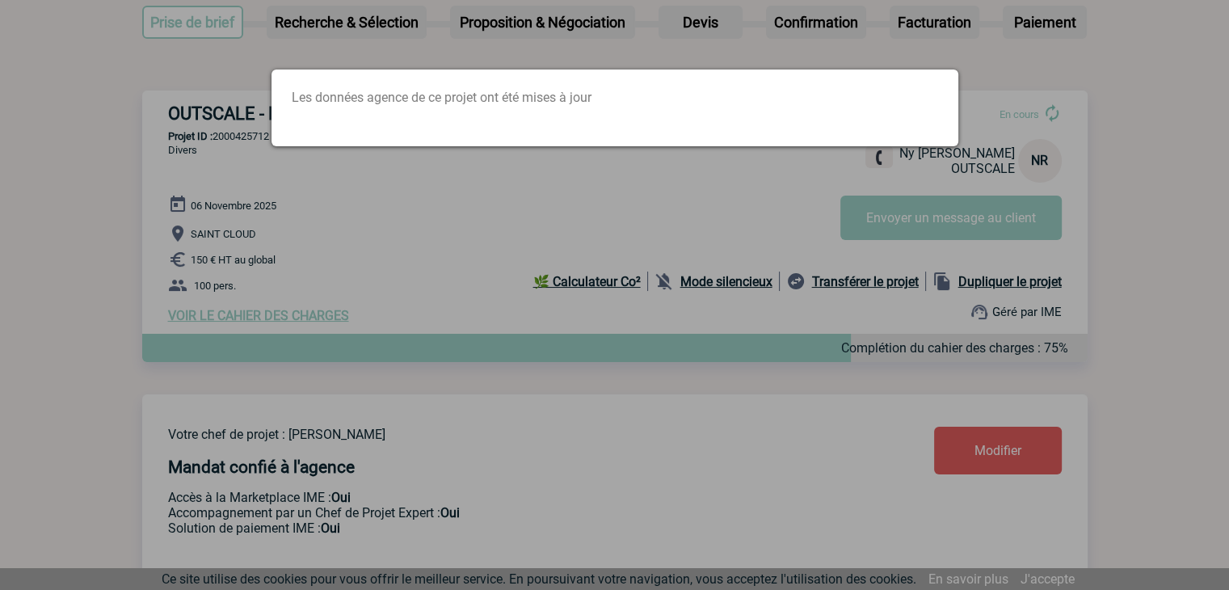
drag, startPoint x: 566, startPoint y: 309, endPoint x: 542, endPoint y: 299, distance: 25.4
click at [562, 306] on div at bounding box center [614, 295] width 1229 height 590
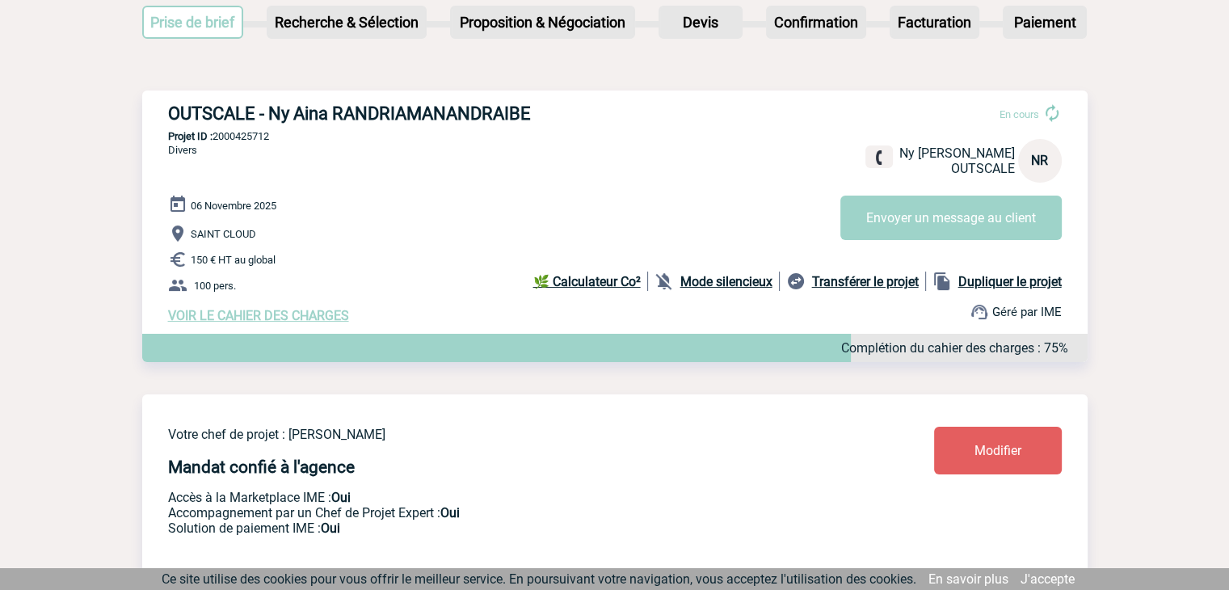
click at [315, 316] on span "VOIR LE CAHIER DES CHARGES" at bounding box center [258, 315] width 181 height 15
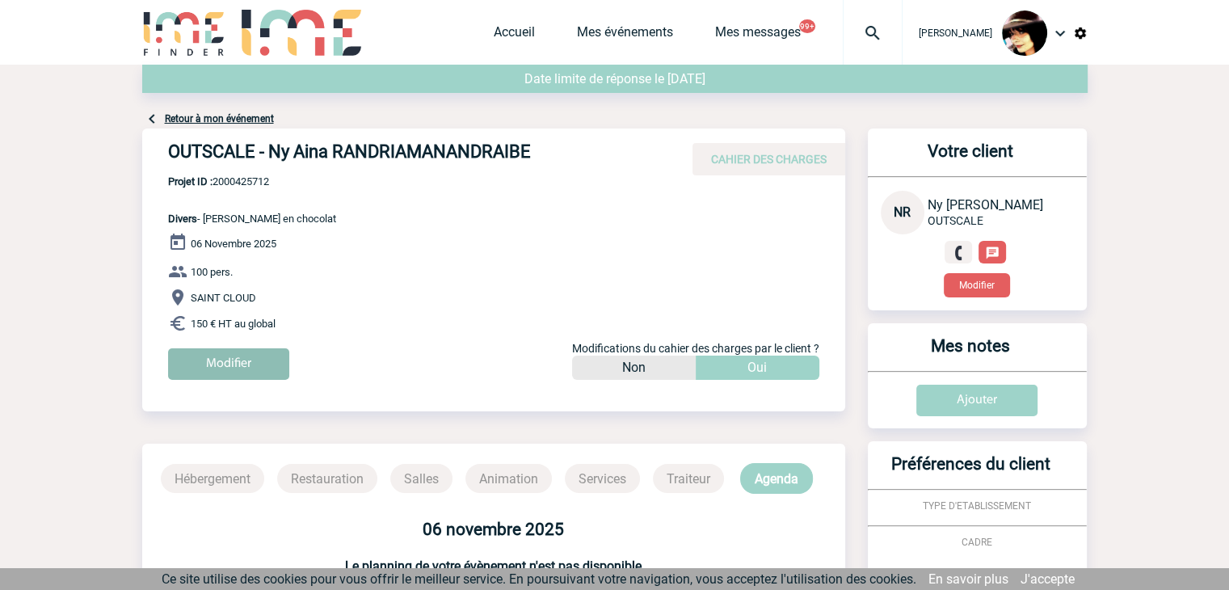
click at [259, 355] on input "Modifier" at bounding box center [228, 364] width 121 height 32
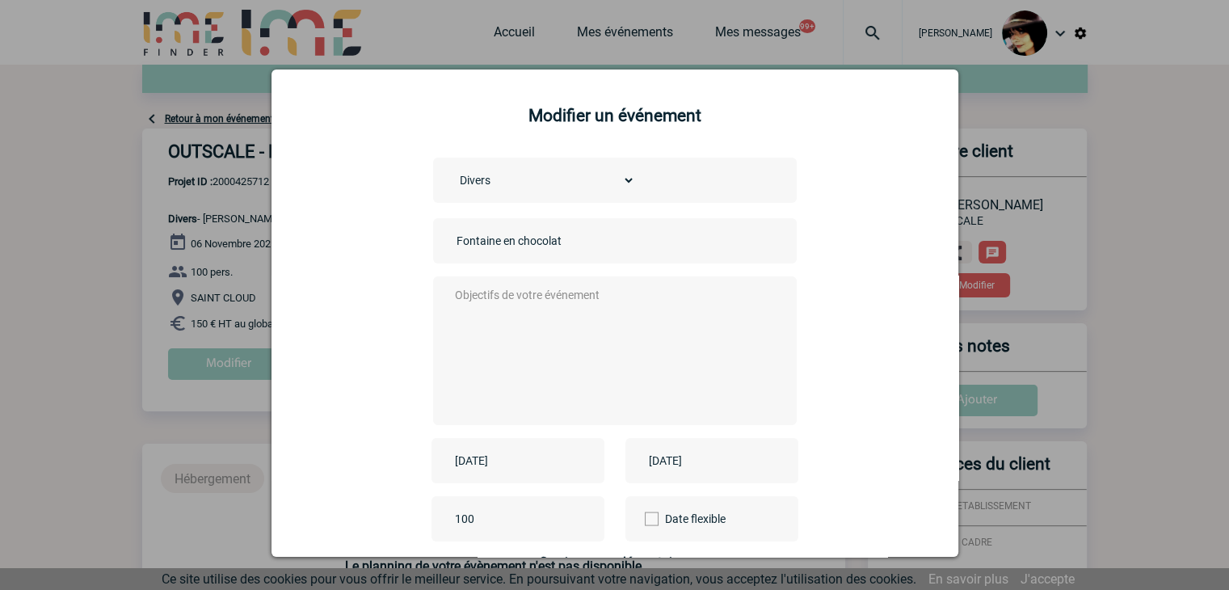
click at [453, 246] on input "Fontaine en chocolat" at bounding box center [566, 240] width 226 height 21
type input "CENTRALISATION - Fontaine en chocolat"
click at [514, 318] on textarea at bounding box center [610, 348] width 319 height 129
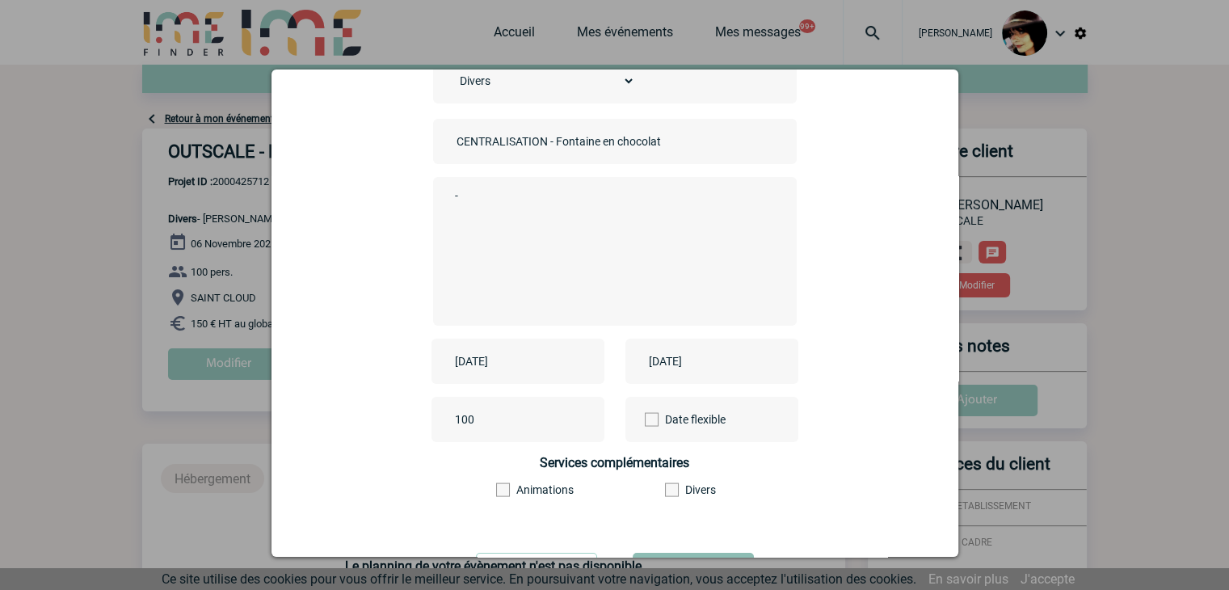
scroll to position [179, 0]
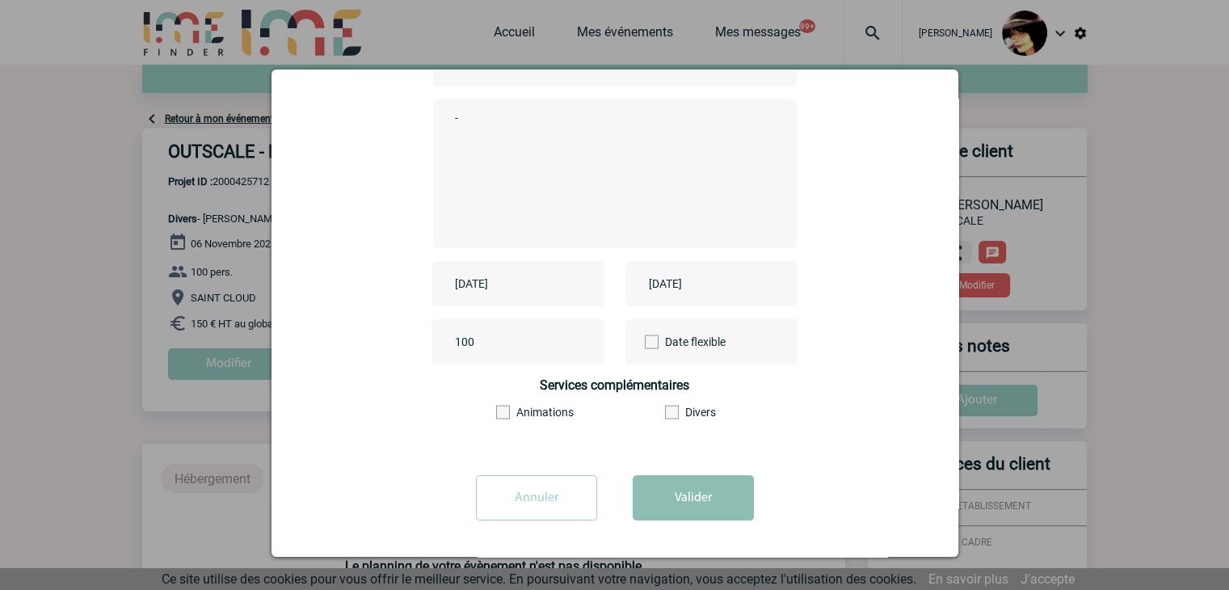
type textarea "-"
click at [660, 495] on button "Valider" at bounding box center [693, 497] width 121 height 45
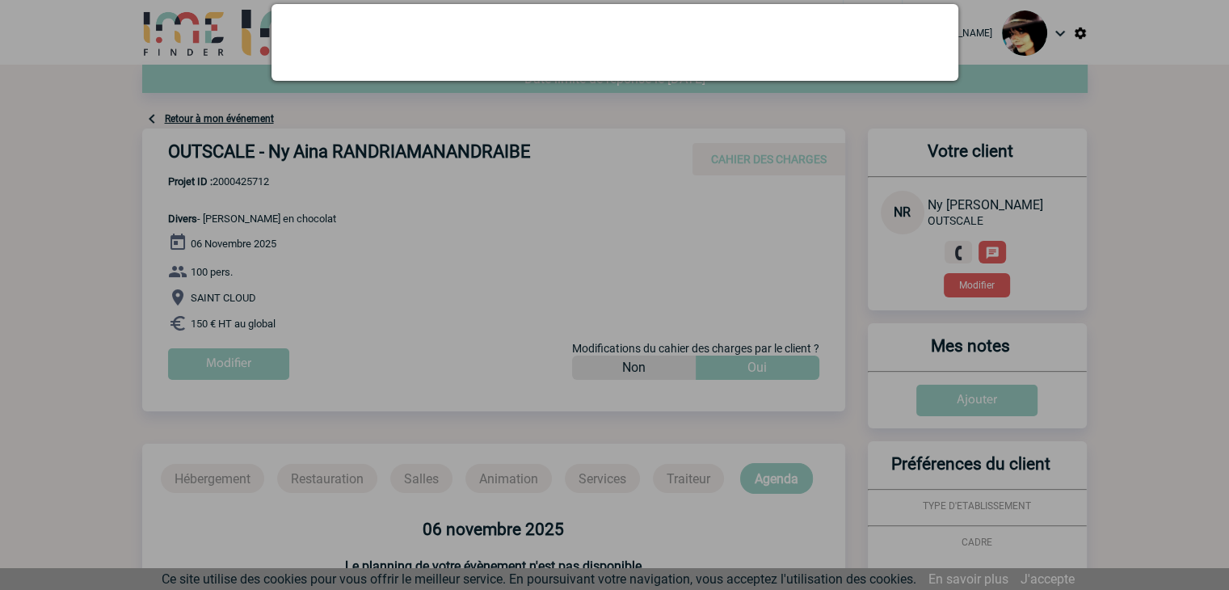
scroll to position [0, 0]
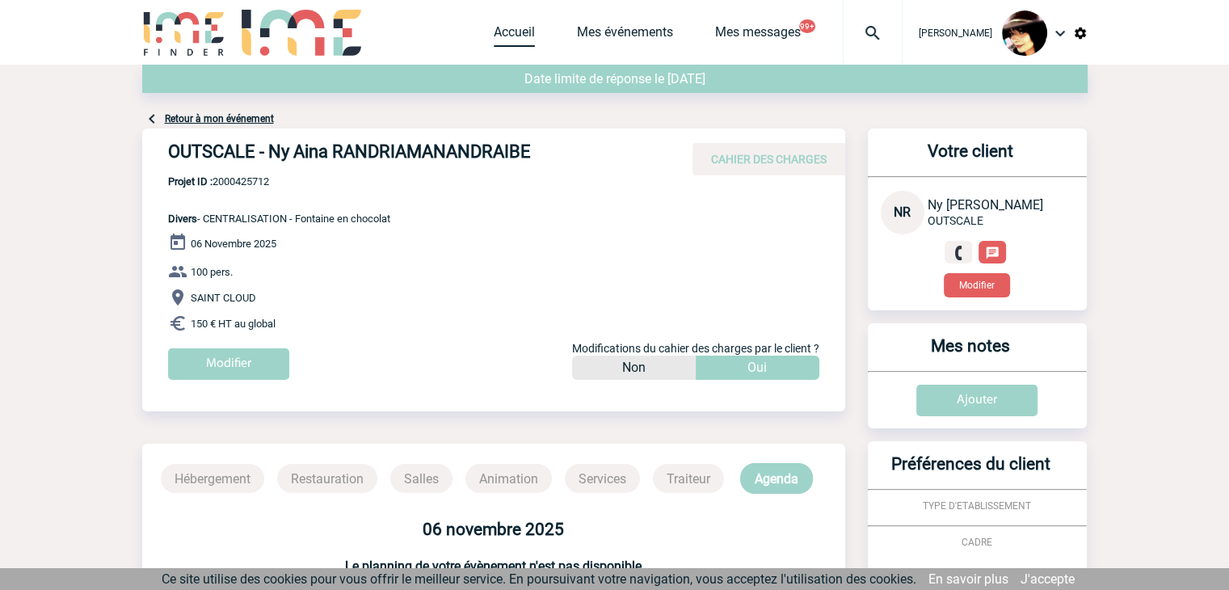
click at [506, 36] on link "Accueil" at bounding box center [514, 35] width 41 height 23
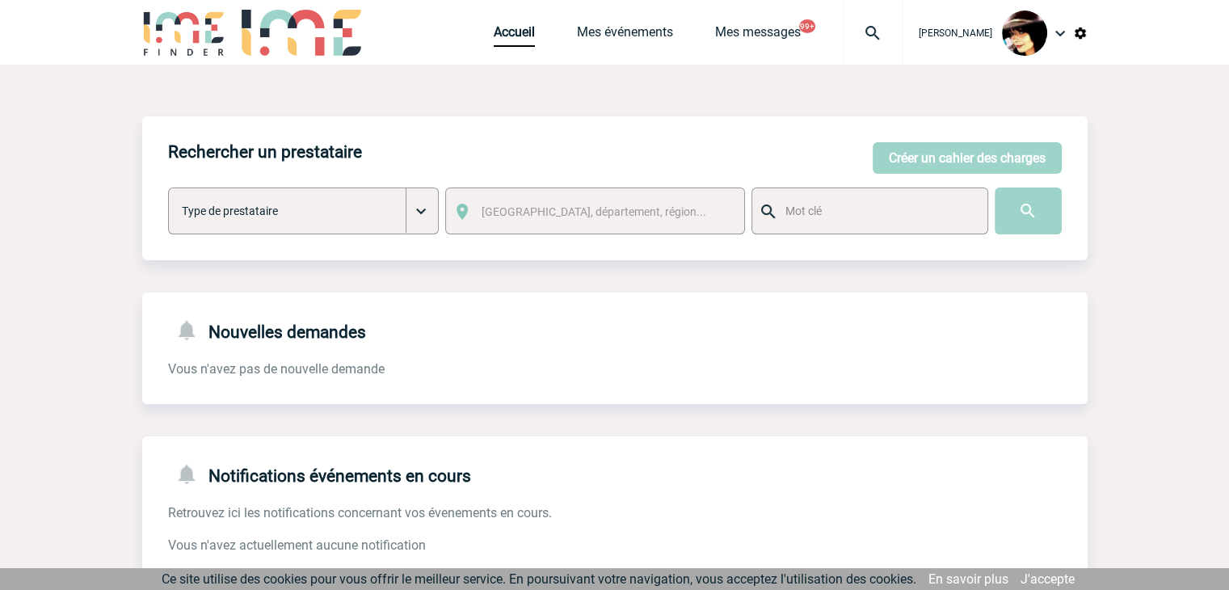
click at [863, 36] on img at bounding box center [873, 32] width 58 height 19
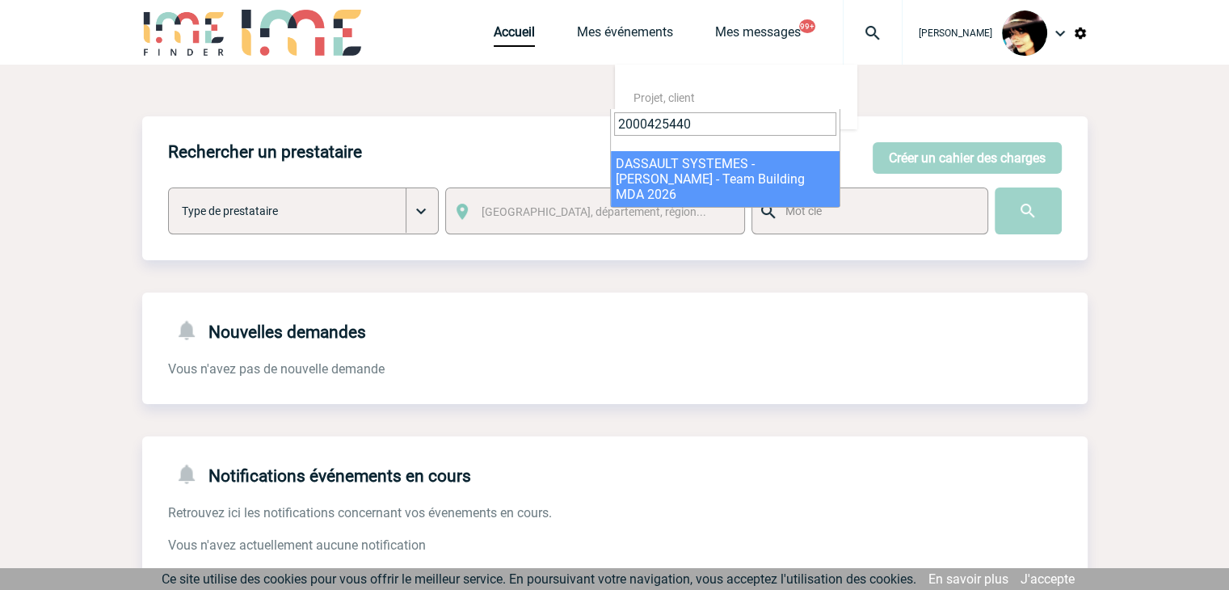
type input "2000425440"
select select "24941"
